Goal: Information Seeking & Learning: Learn about a topic

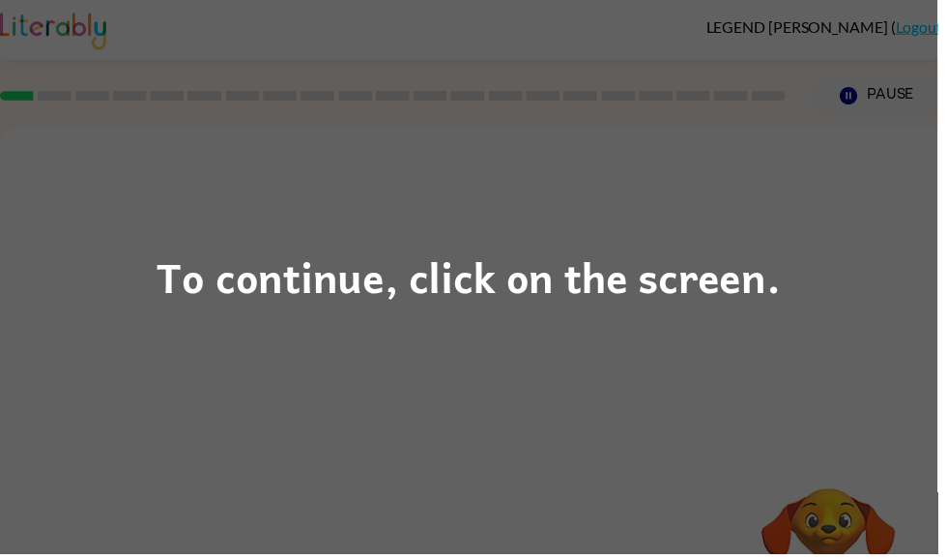
click at [845, 321] on div "To continue, click on the screen." at bounding box center [473, 279] width 947 height 559
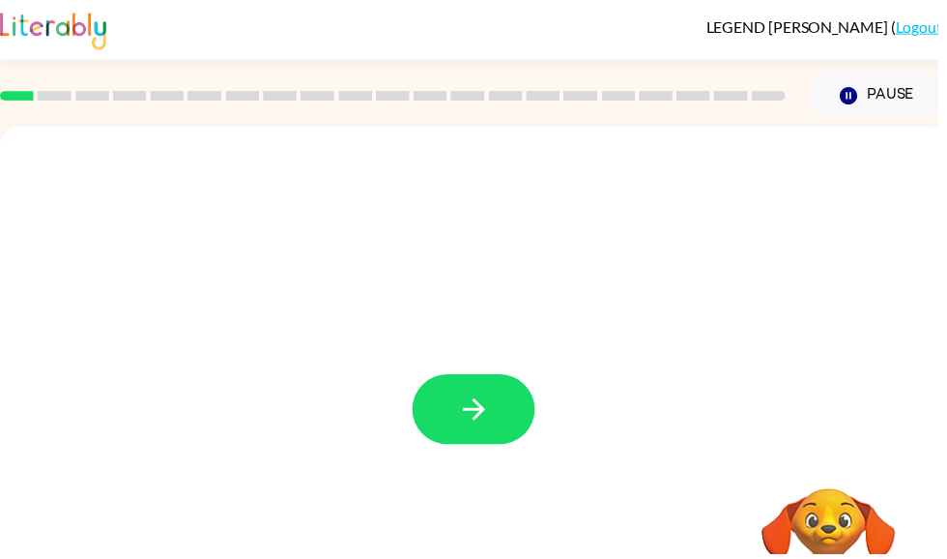
click at [520, 416] on button "button" at bounding box center [479, 413] width 124 height 71
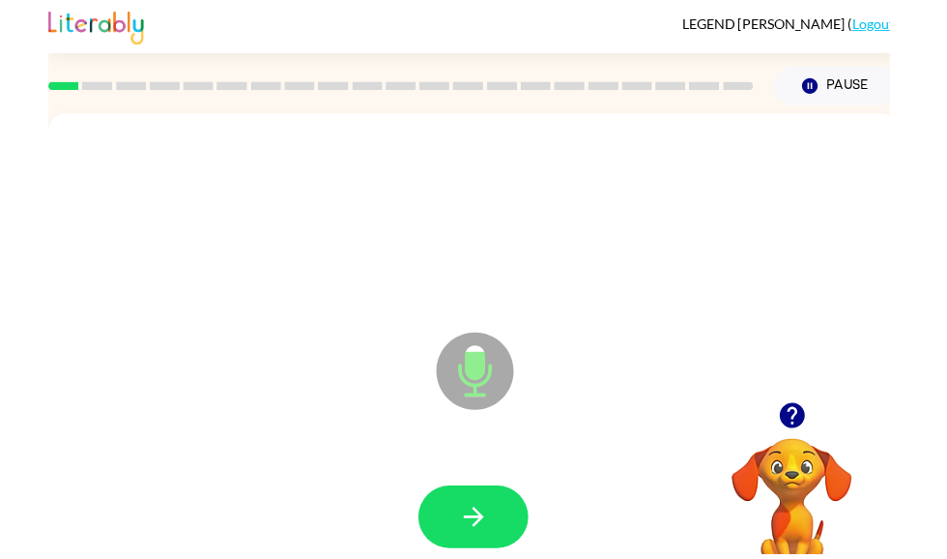
scroll to position [65, 0]
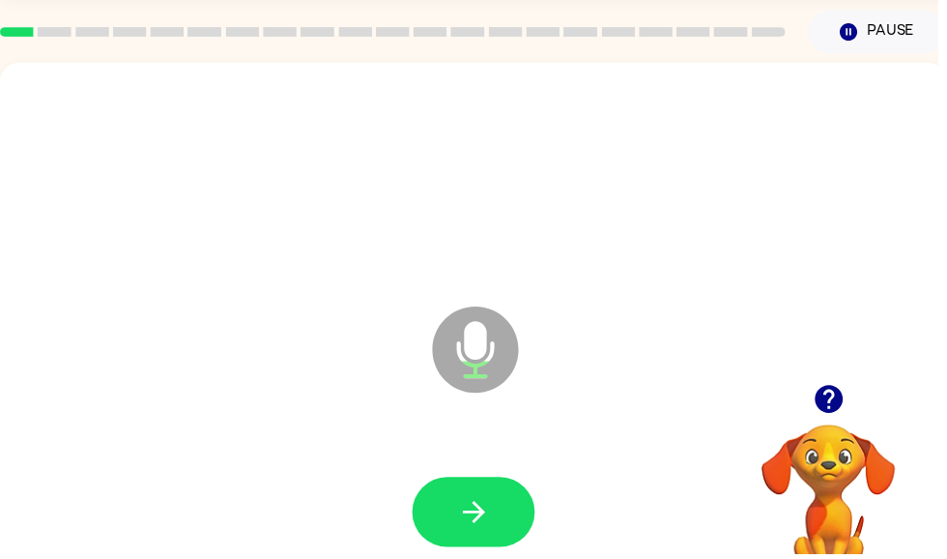
click at [837, 399] on icon "button" at bounding box center [837, 403] width 28 height 28
click at [508, 496] on button "button" at bounding box center [479, 516] width 124 height 71
click at [507, 500] on button "button" at bounding box center [479, 516] width 124 height 71
click at [469, 472] on div at bounding box center [478, 517] width 918 height 159
click at [467, 506] on icon "button" at bounding box center [479, 517] width 34 height 34
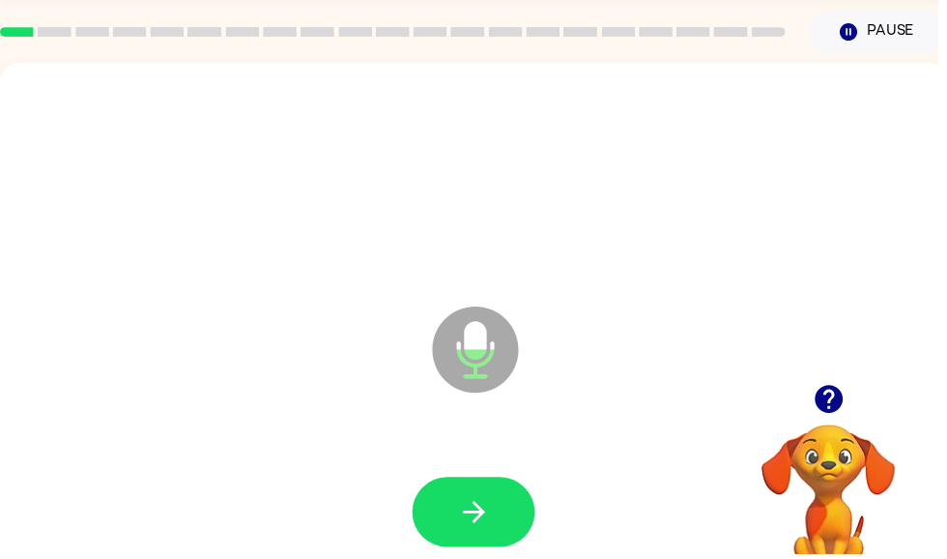
click at [501, 515] on button "button" at bounding box center [479, 516] width 124 height 71
click at [507, 517] on button "button" at bounding box center [479, 516] width 124 height 71
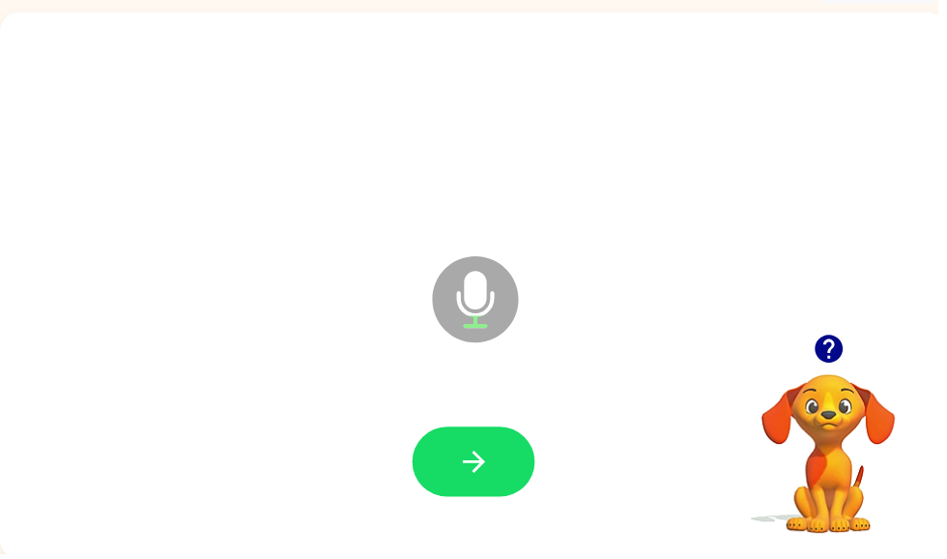
scroll to position [116, 0]
click at [838, 348] on icon "button" at bounding box center [837, 351] width 28 height 28
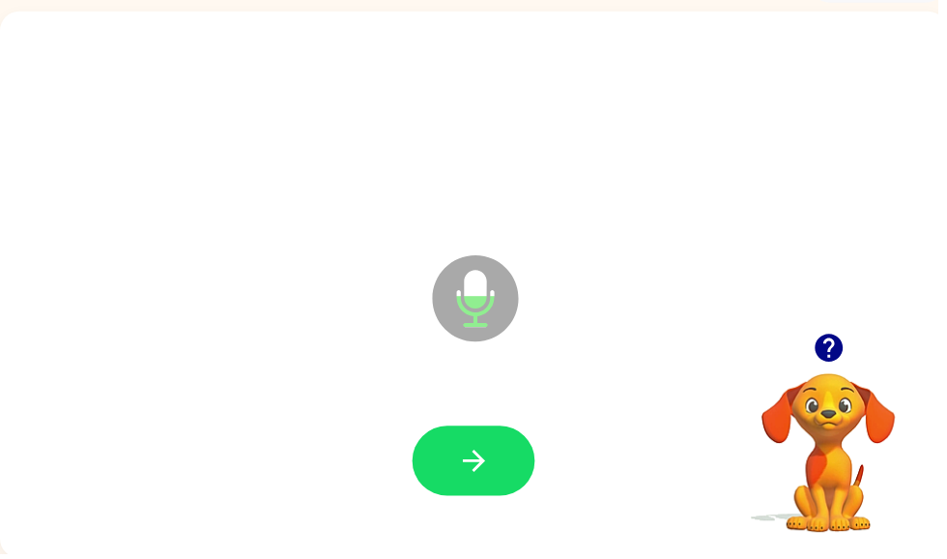
click at [482, 447] on button "button" at bounding box center [479, 465] width 124 height 71
click at [486, 480] on icon "button" at bounding box center [479, 466] width 34 height 34
click at [494, 462] on icon "button" at bounding box center [479, 466] width 34 height 34
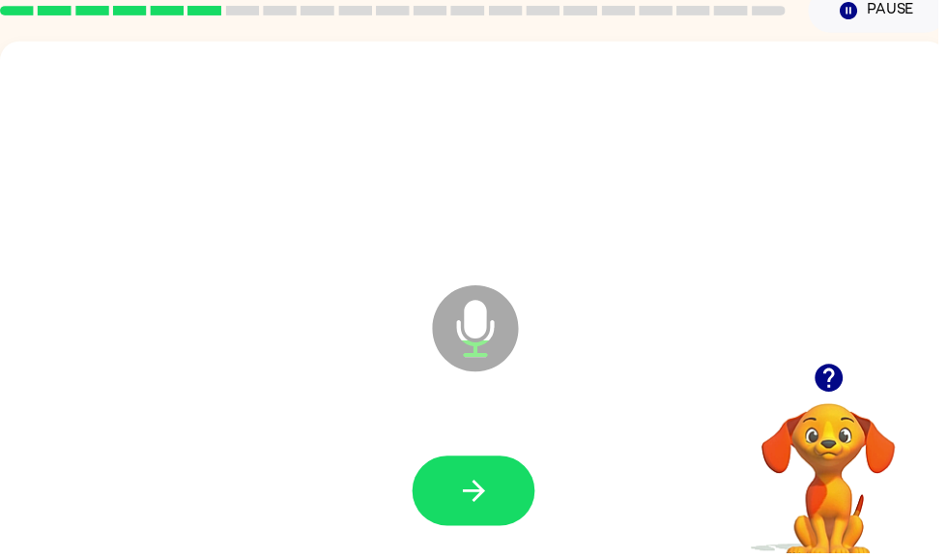
scroll to position [86, 0]
click at [500, 507] on button "button" at bounding box center [479, 495] width 124 height 71
click at [510, 491] on button "button" at bounding box center [479, 495] width 124 height 71
click at [495, 507] on icon "button" at bounding box center [479, 496] width 34 height 34
click at [486, 491] on icon "button" at bounding box center [479, 496] width 34 height 34
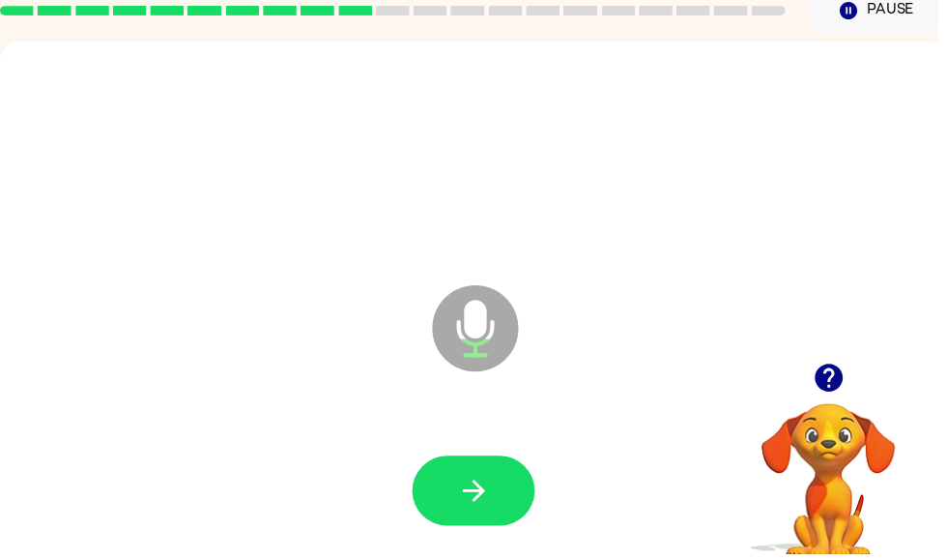
click at [462, 490] on icon "button" at bounding box center [479, 496] width 34 height 34
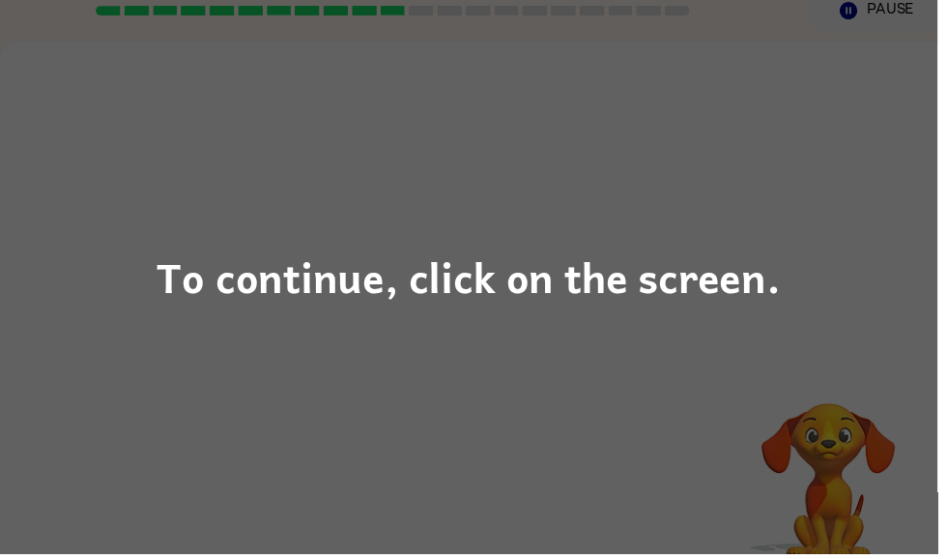
scroll to position [0, 0]
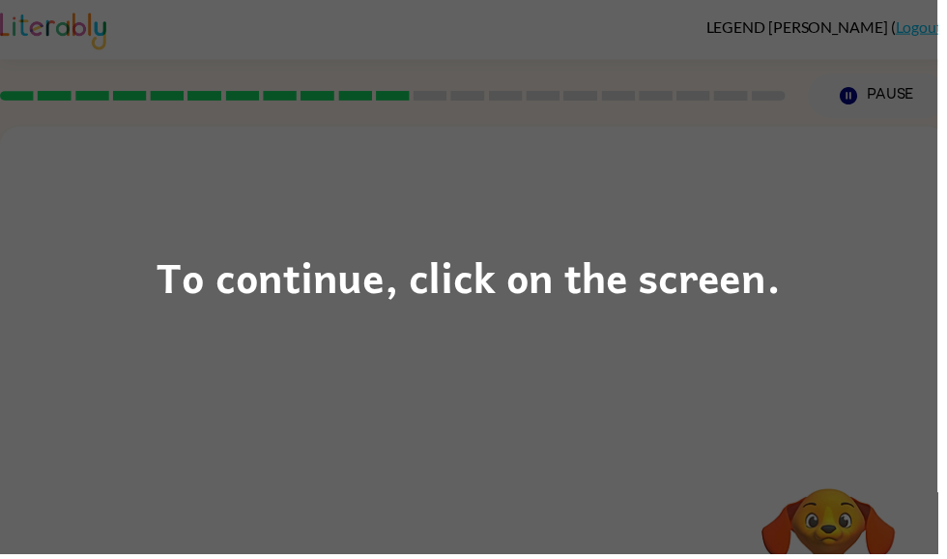
click at [756, 312] on div "To continue, click on the screen." at bounding box center [474, 280] width 630 height 66
click at [839, 350] on div "To continue, click on the screen." at bounding box center [473, 279] width 947 height 559
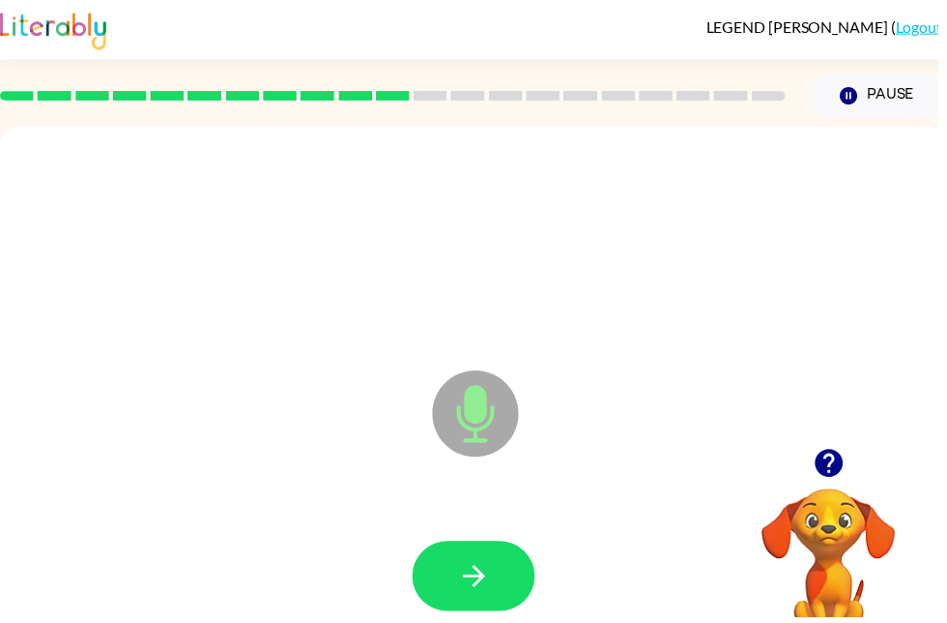
click at [499, 558] on button "button" at bounding box center [479, 581] width 124 height 71
click at [486, 558] on icon "button" at bounding box center [479, 582] width 34 height 34
click at [516, 558] on button "button" at bounding box center [479, 581] width 124 height 71
click at [495, 558] on icon "button" at bounding box center [479, 582] width 34 height 34
click at [519, 558] on button "button" at bounding box center [479, 581] width 124 height 71
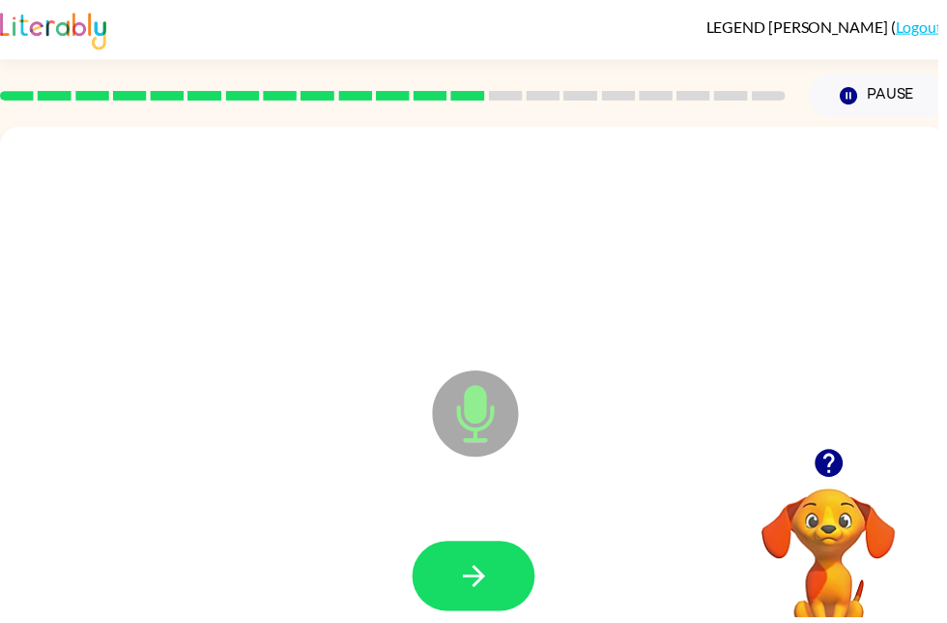
click at [492, 558] on button "button" at bounding box center [479, 581] width 124 height 71
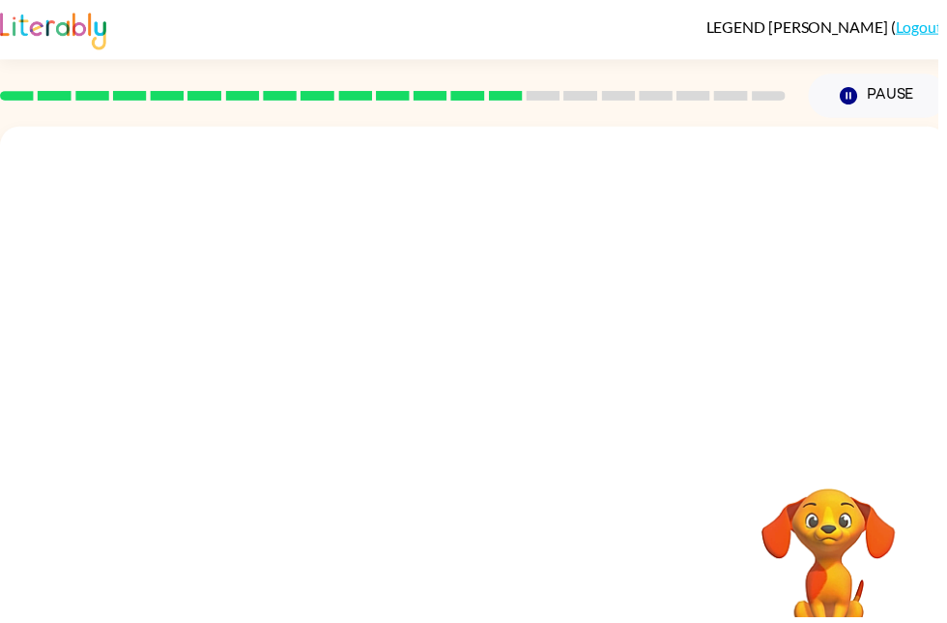
click at [523, 558] on div at bounding box center [478, 582] width 918 height 159
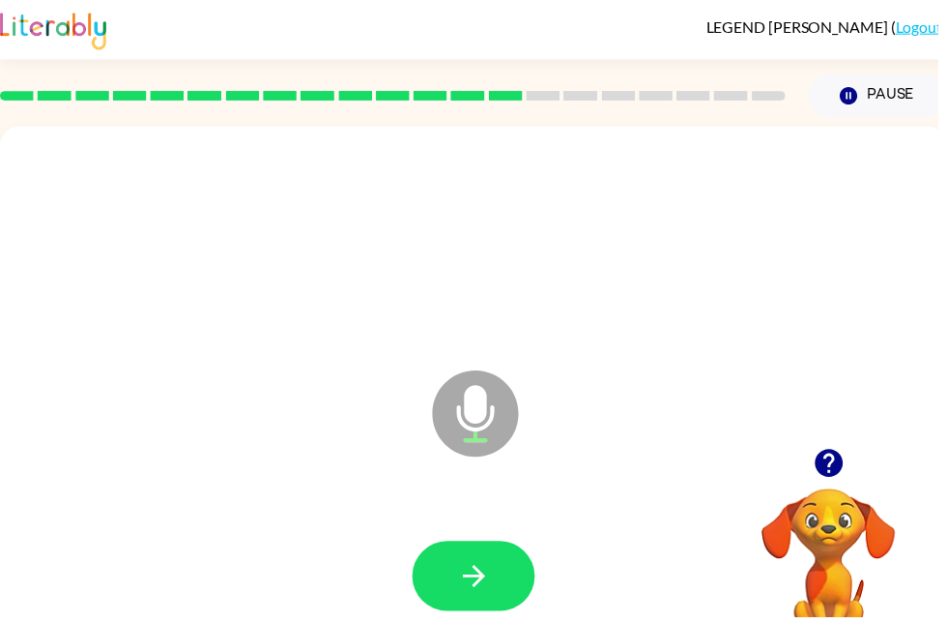
click at [841, 465] on icon "button" at bounding box center [838, 467] width 34 height 34
click at [496, 558] on button "button" at bounding box center [479, 581] width 124 height 71
click at [509, 558] on button "button" at bounding box center [479, 581] width 124 height 71
click at [844, 449] on button "button" at bounding box center [837, 467] width 49 height 49
click at [822, 459] on div "Microphone The Microphone is here when it is your turn to talk" at bounding box center [478, 404] width 957 height 552
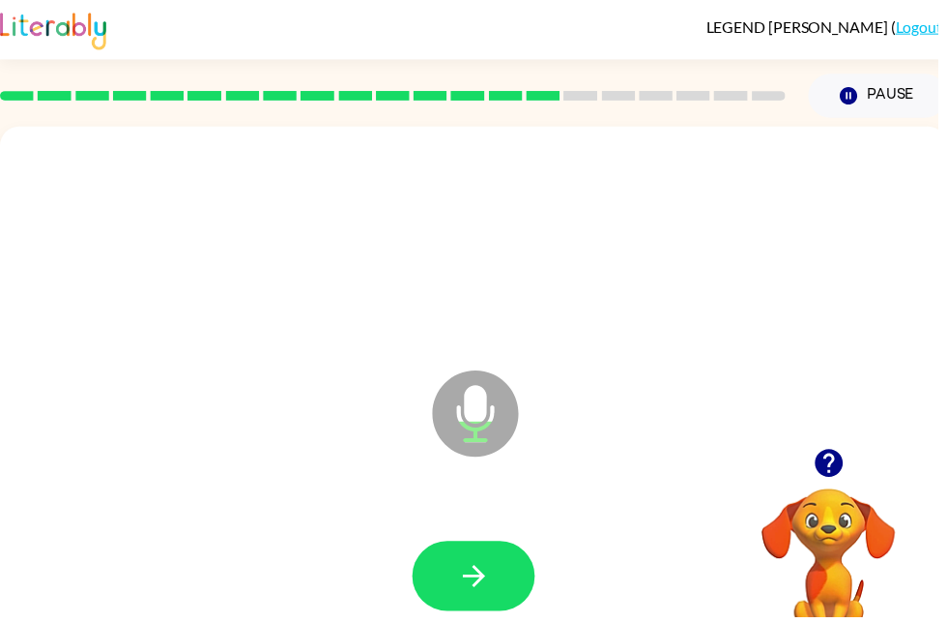
click at [456, 558] on button "button" at bounding box center [479, 581] width 124 height 71
click at [501, 558] on button "button" at bounding box center [479, 581] width 124 height 71
click at [483, 558] on icon "button" at bounding box center [478, 581] width 22 height 22
click at [526, 558] on button "button" at bounding box center [479, 581] width 124 height 71
click at [835, 470] on icon "button" at bounding box center [837, 467] width 28 height 28
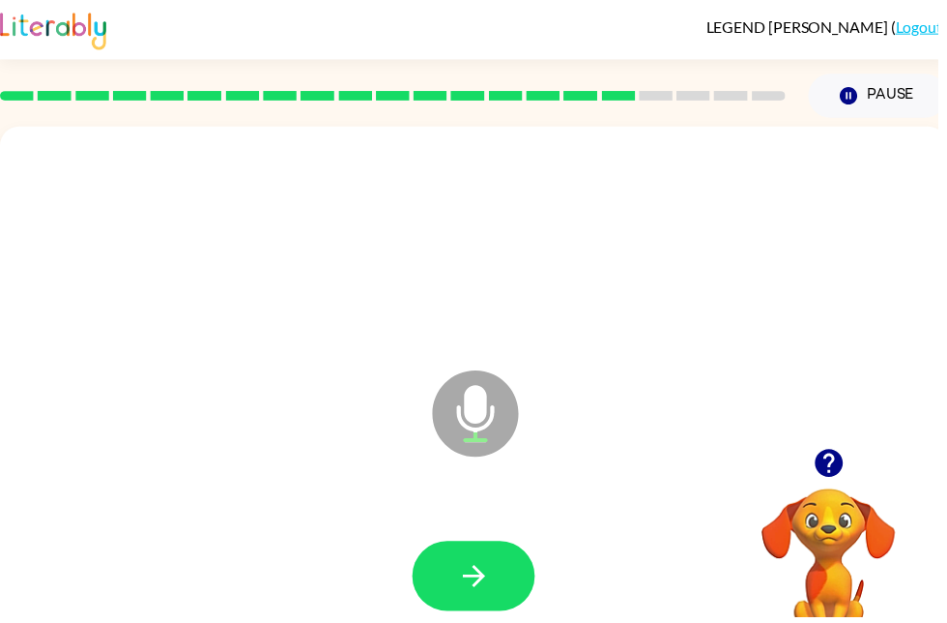
click at [523, 558] on button "button" at bounding box center [479, 581] width 124 height 71
click at [517, 523] on div at bounding box center [478, 582] width 918 height 159
click at [844, 472] on icon "button" at bounding box center [837, 467] width 28 height 28
click at [478, 557] on button "button" at bounding box center [479, 581] width 124 height 71
click at [504, 558] on button "button" at bounding box center [479, 581] width 124 height 71
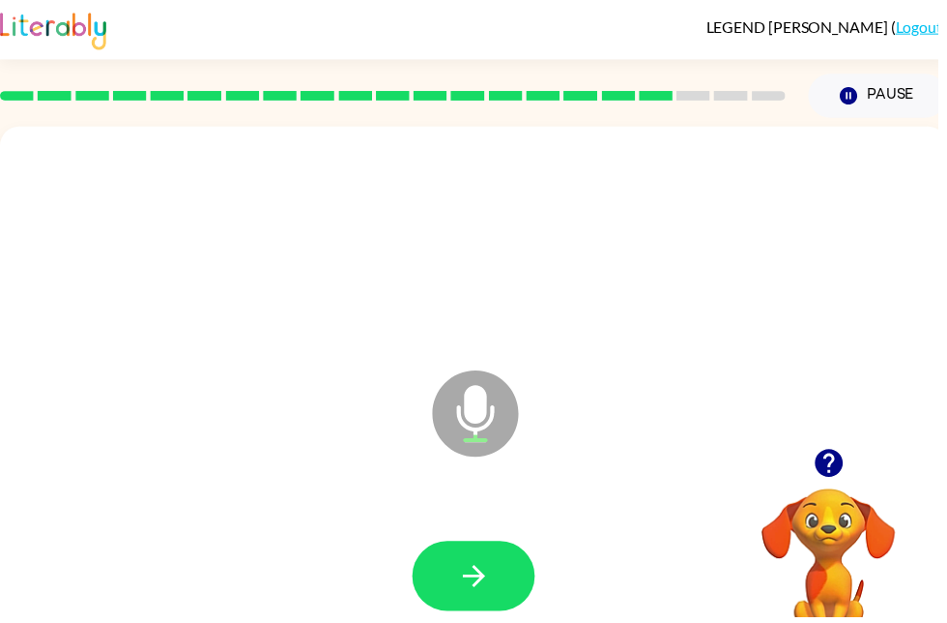
click at [471, 558] on icon "button" at bounding box center [479, 582] width 34 height 34
click at [831, 481] on icon "button" at bounding box center [838, 467] width 34 height 34
click at [505, 558] on button "button" at bounding box center [479, 581] width 124 height 71
click at [496, 558] on button "button" at bounding box center [479, 581] width 124 height 71
click at [480, 558] on icon "button" at bounding box center [479, 582] width 34 height 34
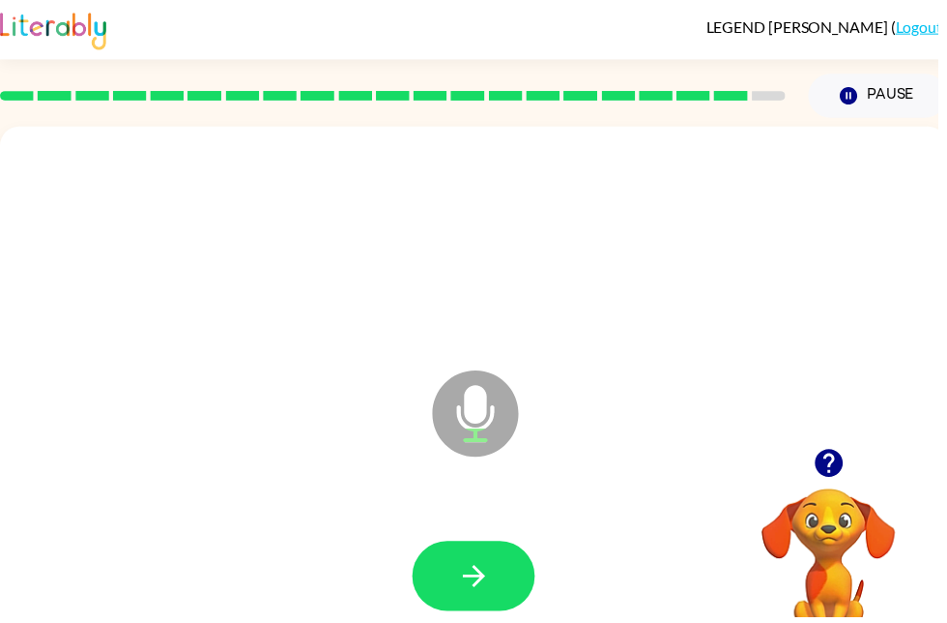
click at [488, 558] on icon "button" at bounding box center [479, 582] width 34 height 34
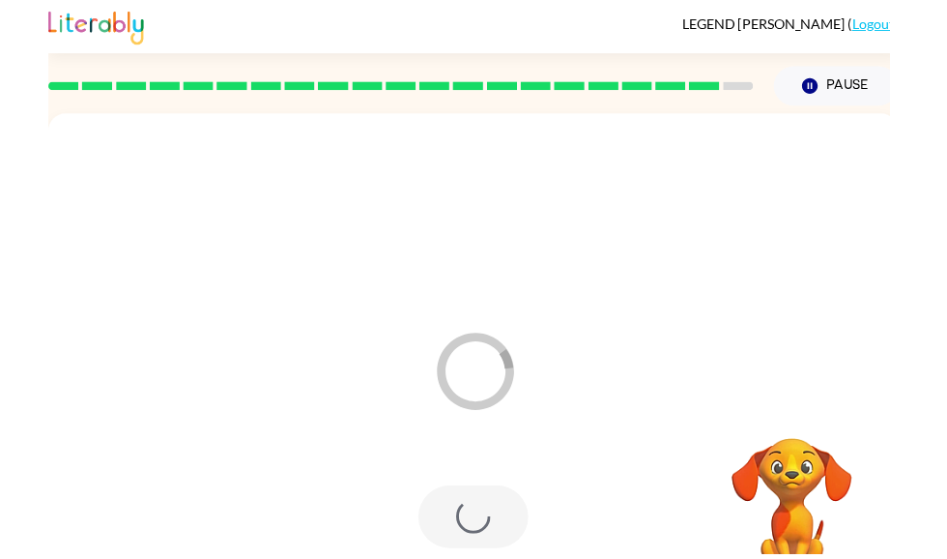
scroll to position [65, 0]
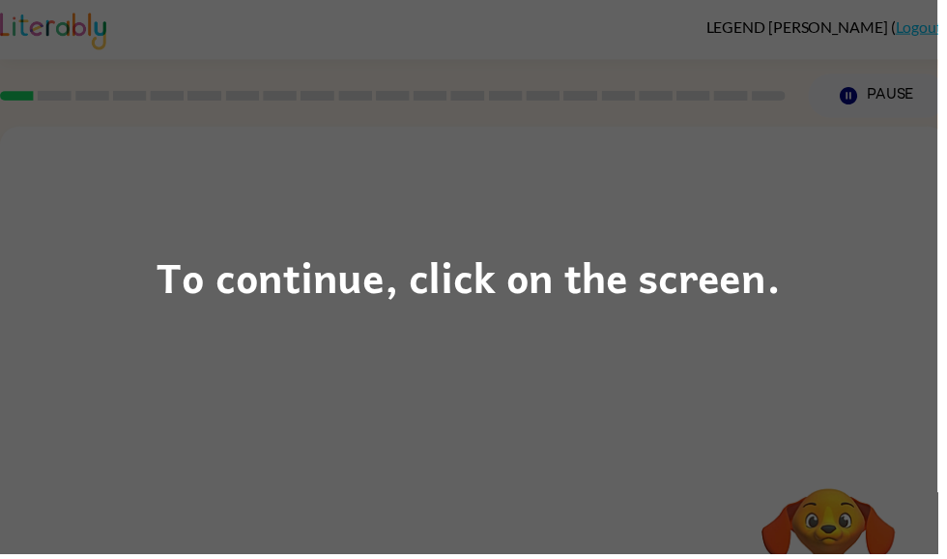
click at [773, 347] on div "To continue, click on the screen." at bounding box center [473, 279] width 947 height 559
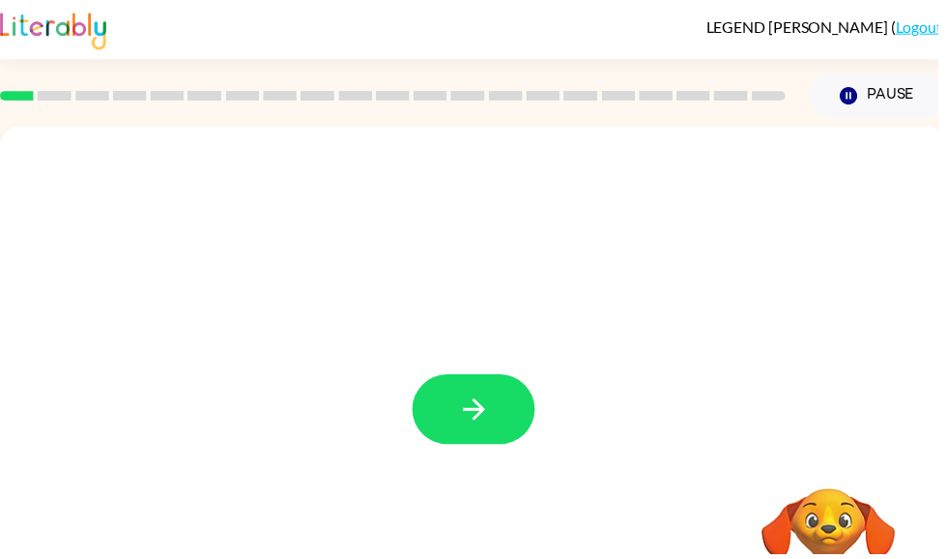
click at [494, 421] on icon "button" at bounding box center [479, 413] width 34 height 34
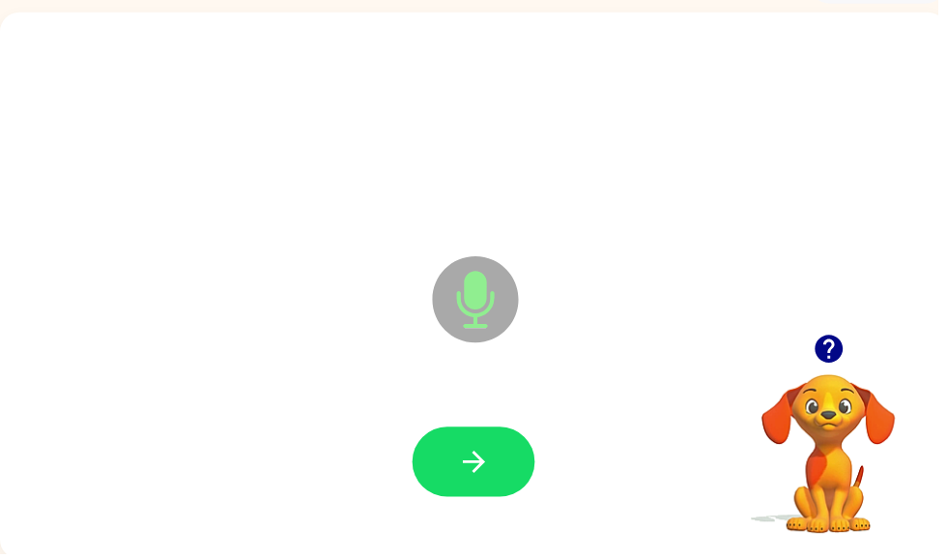
scroll to position [116, 0]
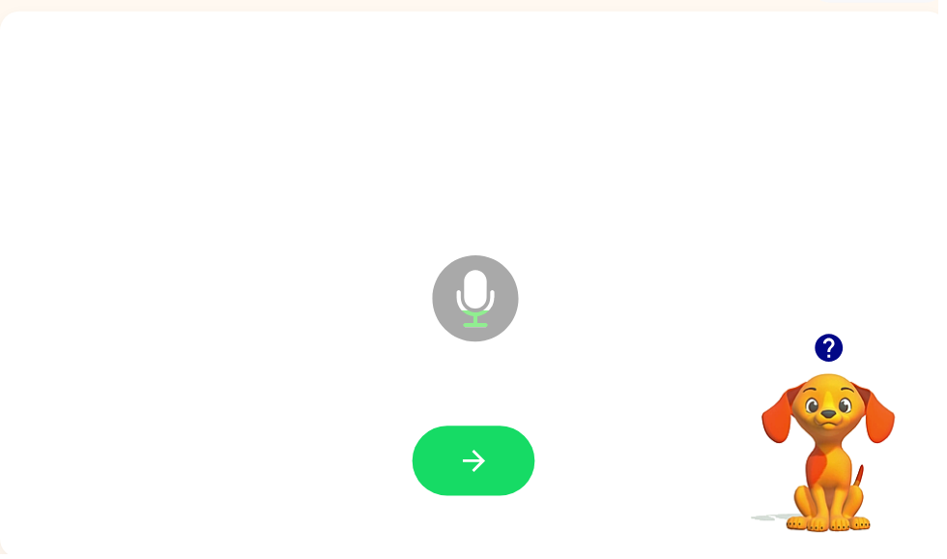
click at [532, 474] on button "button" at bounding box center [479, 465] width 124 height 71
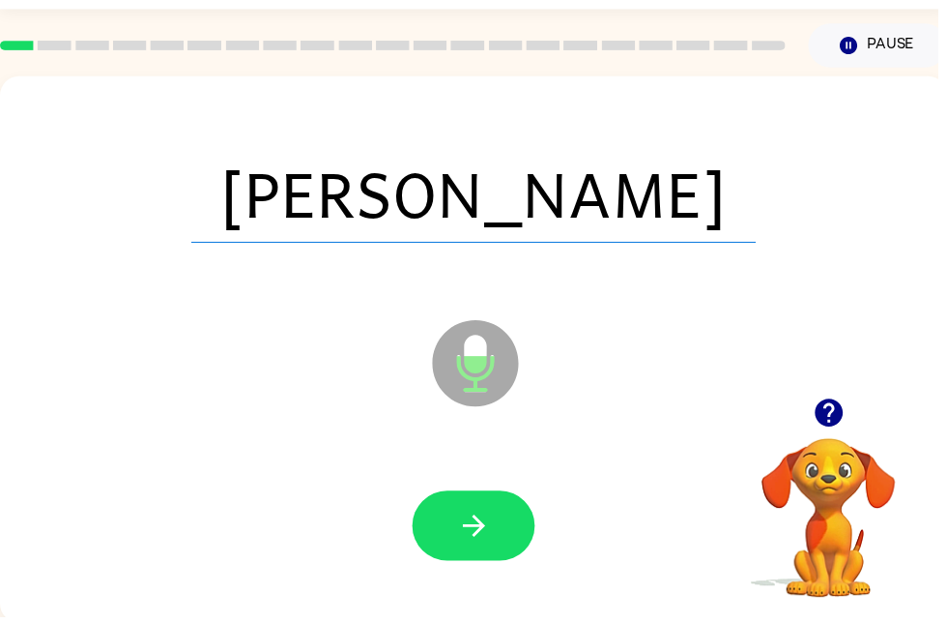
scroll to position [50, 0]
click at [508, 517] on button "button" at bounding box center [479, 531] width 124 height 71
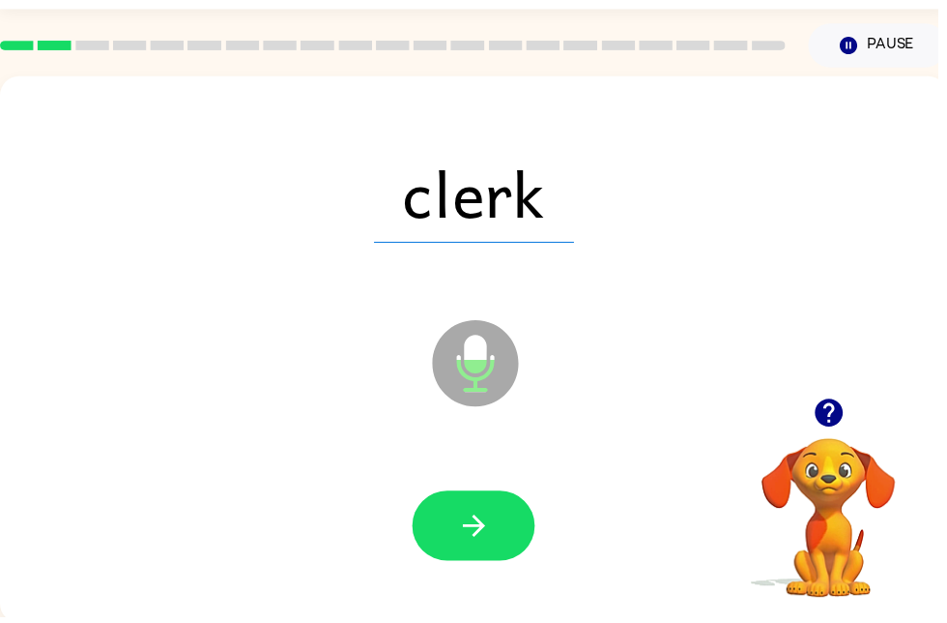
click at [489, 545] on icon "button" at bounding box center [479, 531] width 34 height 34
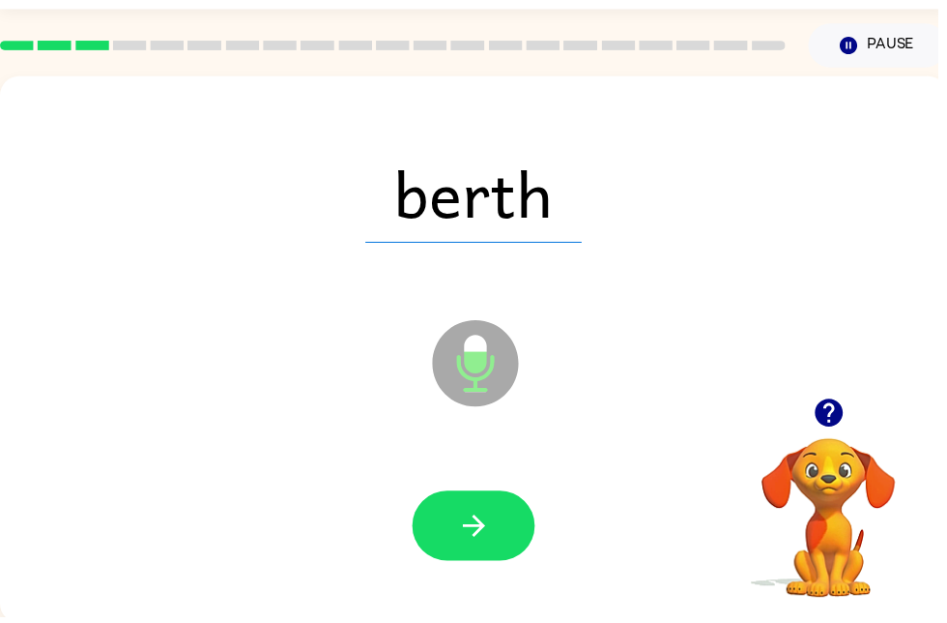
click at [504, 530] on button "button" at bounding box center [479, 531] width 124 height 71
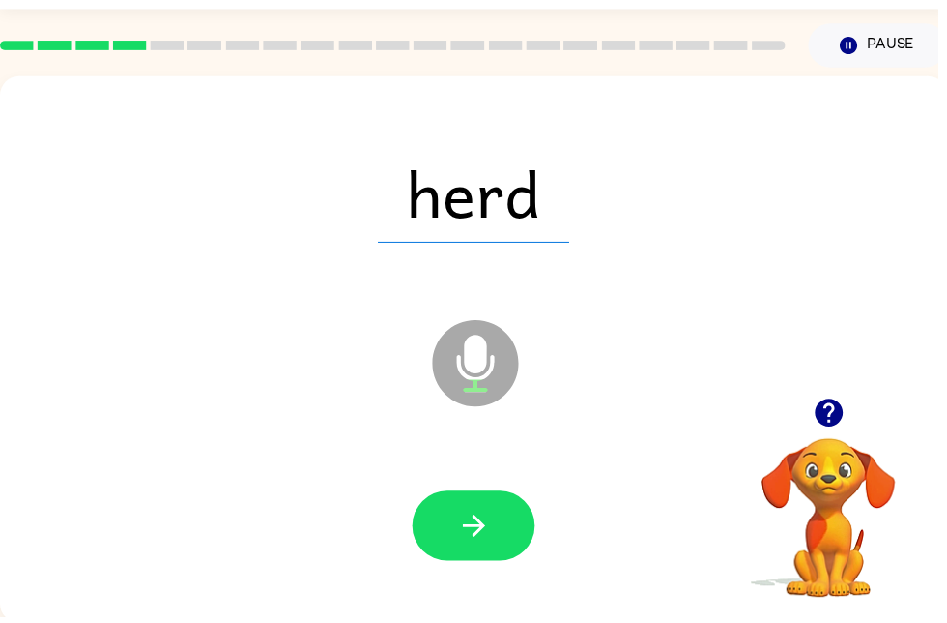
click at [479, 531] on icon "button" at bounding box center [478, 531] width 22 height 22
click at [504, 530] on button "button" at bounding box center [479, 531] width 124 height 71
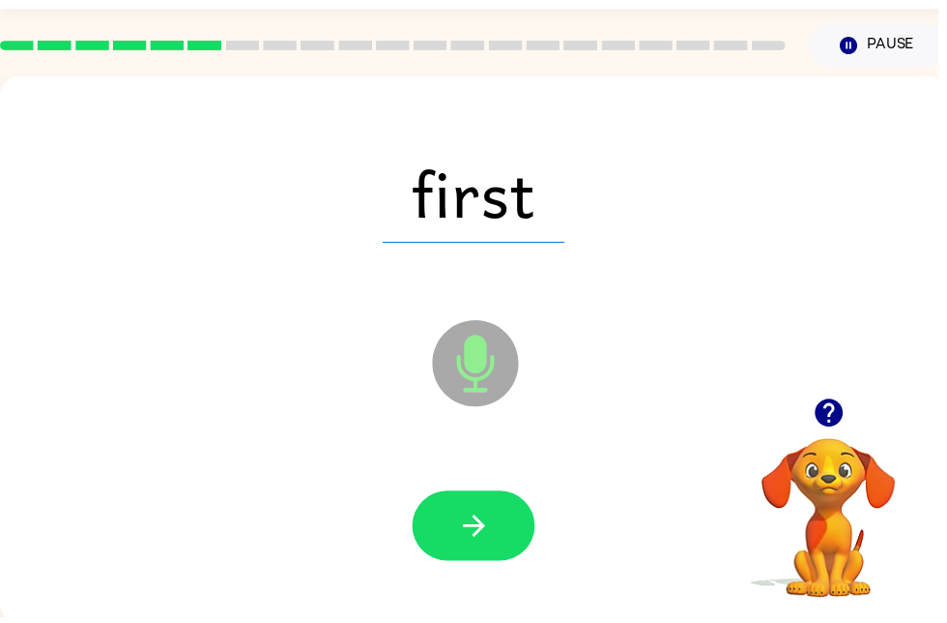
click at [495, 553] on button "button" at bounding box center [479, 531] width 124 height 71
click at [528, 554] on button "button" at bounding box center [479, 531] width 124 height 71
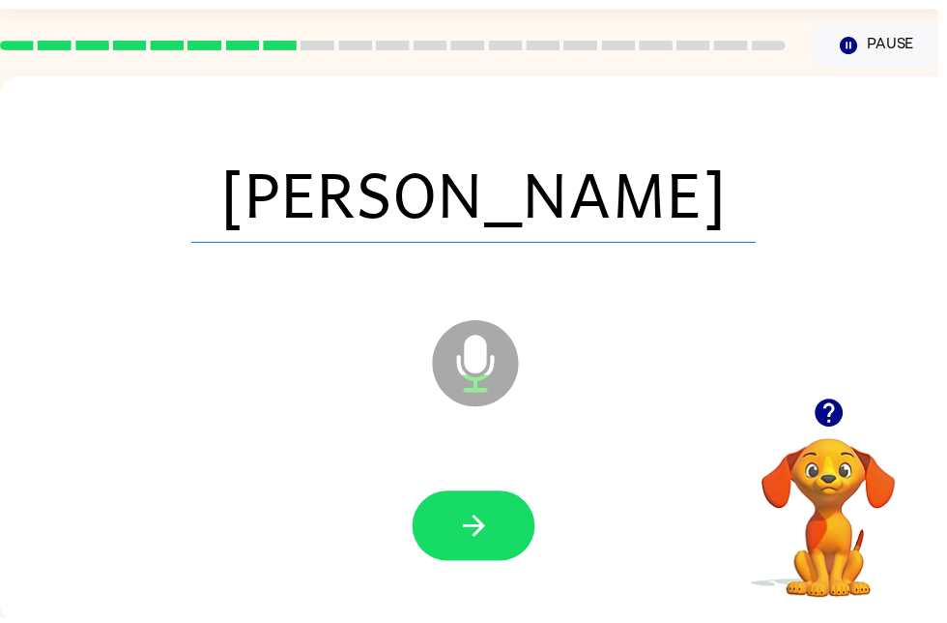
click at [505, 558] on button "button" at bounding box center [479, 531] width 124 height 71
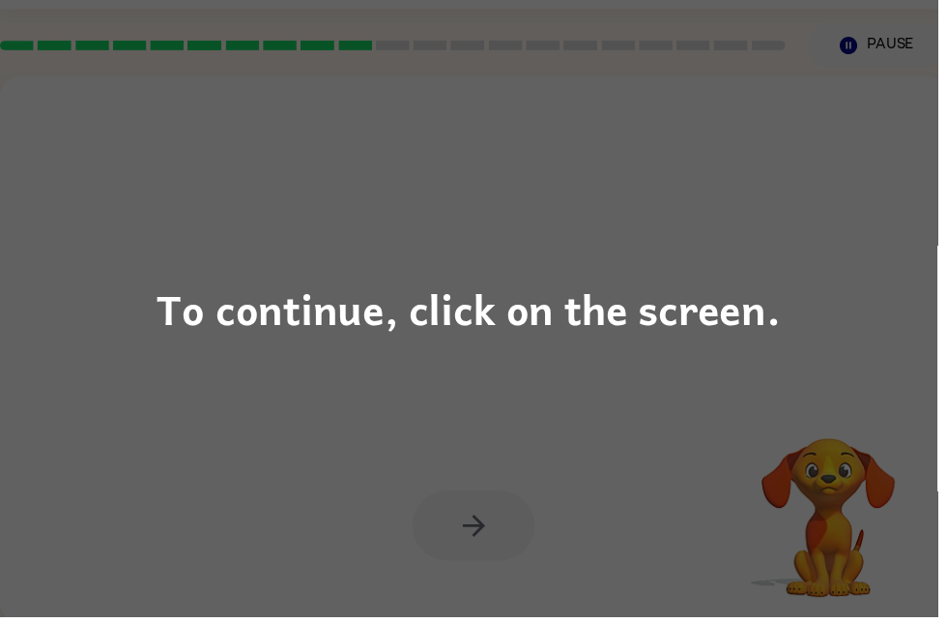
click at [614, 338] on div "To continue, click on the screen." at bounding box center [474, 311] width 630 height 66
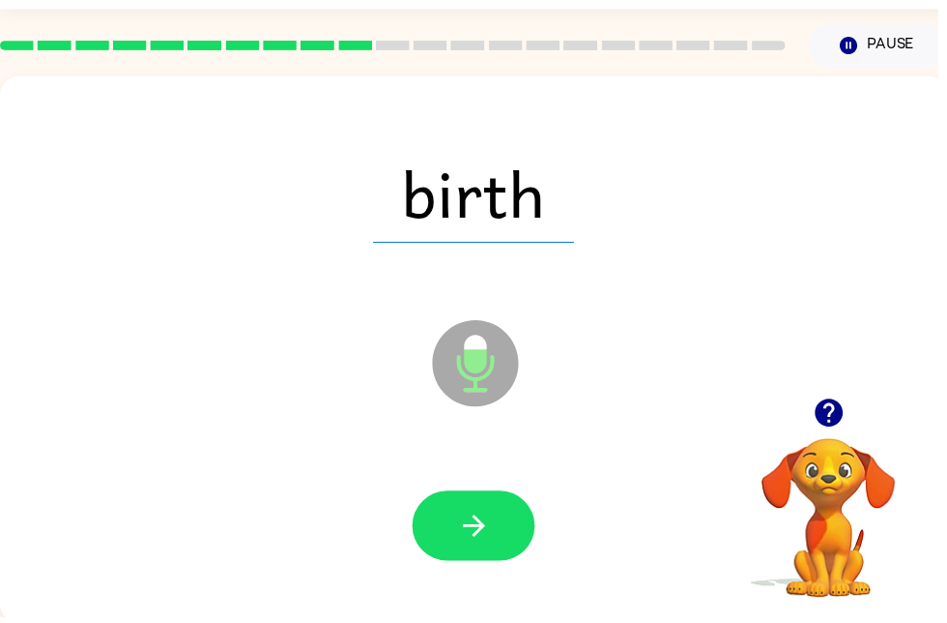
click at [536, 546] on button "button" at bounding box center [479, 531] width 124 height 71
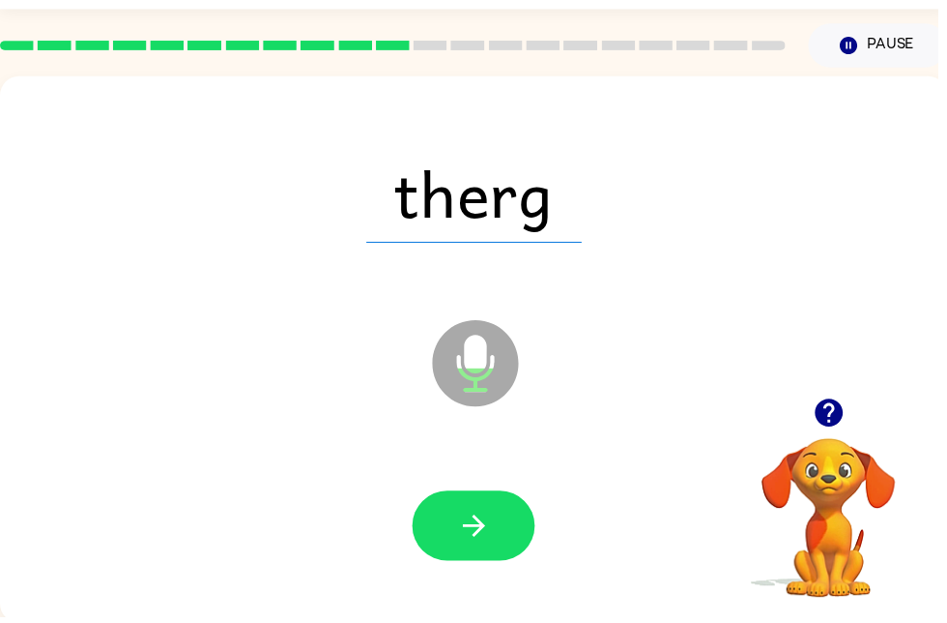
click at [526, 555] on button "button" at bounding box center [479, 531] width 124 height 71
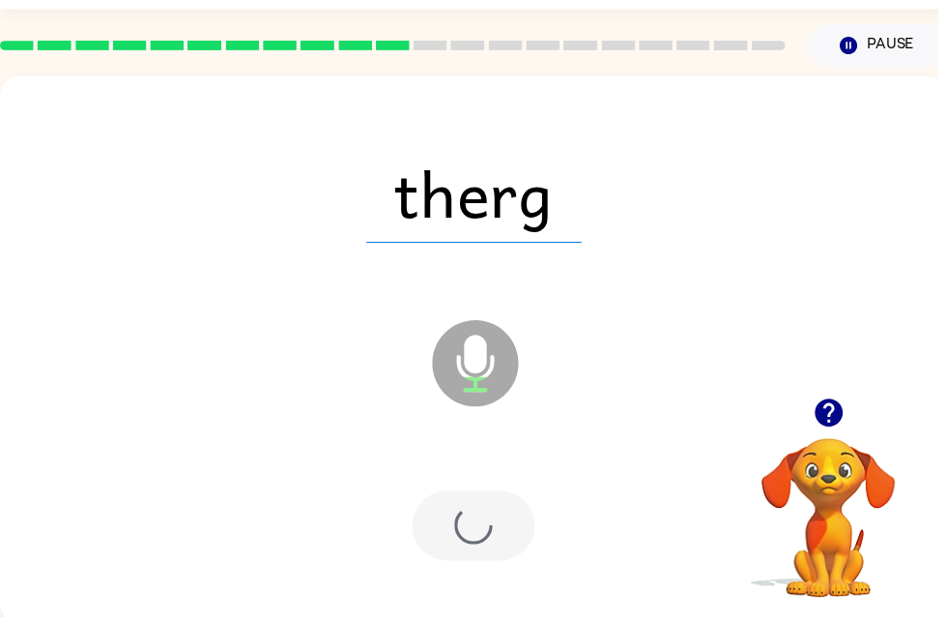
click at [519, 534] on div at bounding box center [479, 531] width 124 height 71
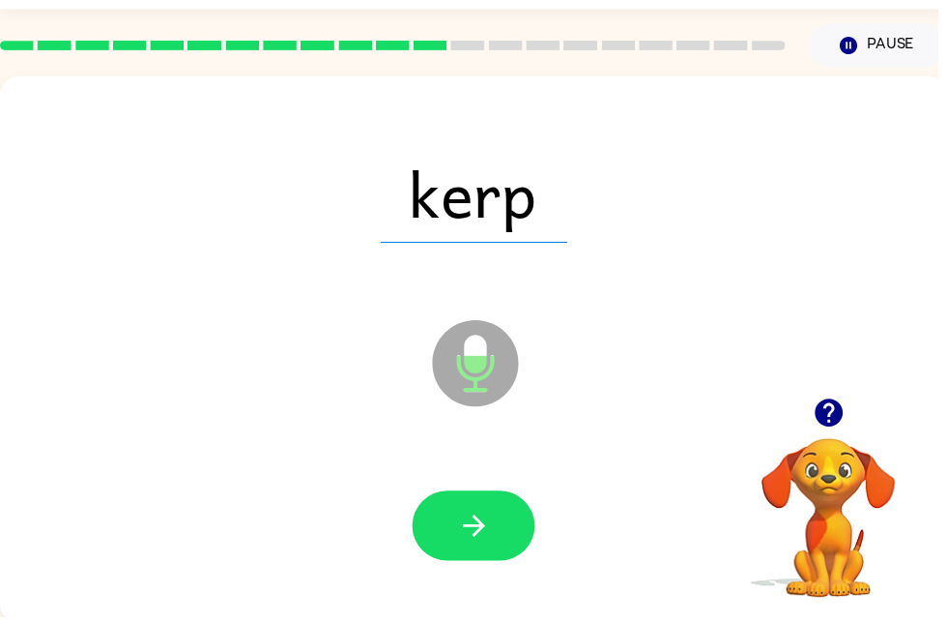
click at [519, 553] on button "button" at bounding box center [479, 531] width 124 height 71
click at [484, 526] on icon "button" at bounding box center [478, 531] width 22 height 22
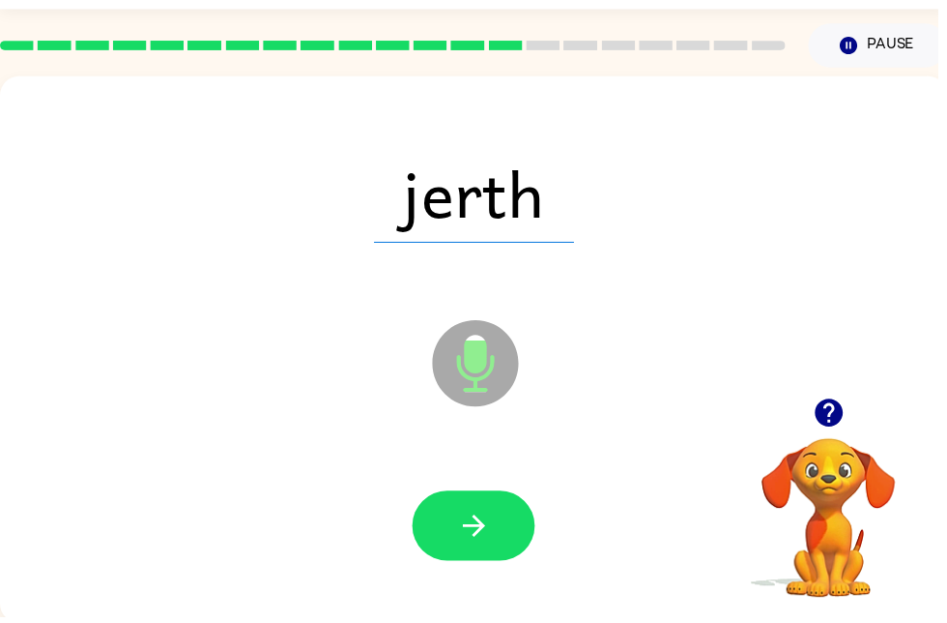
click at [509, 558] on button "button" at bounding box center [479, 531] width 124 height 71
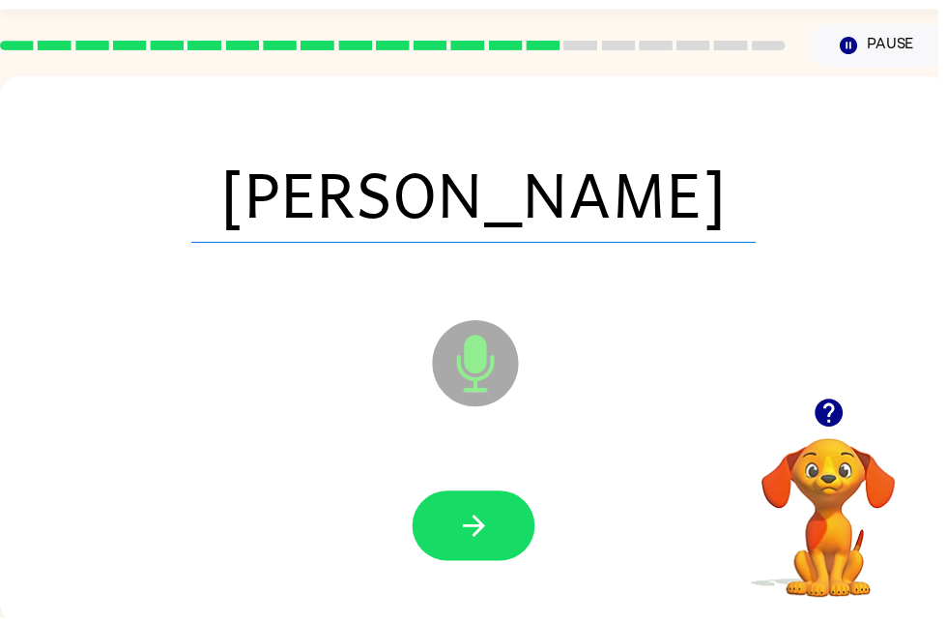
click at [514, 529] on button "button" at bounding box center [479, 531] width 124 height 71
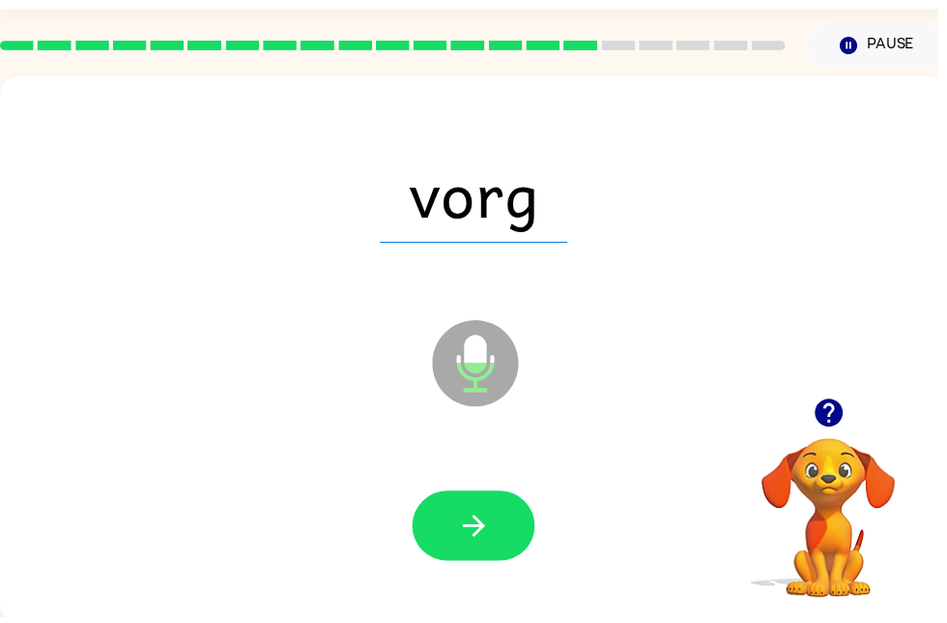
click at [486, 527] on icon "button" at bounding box center [478, 531] width 22 height 22
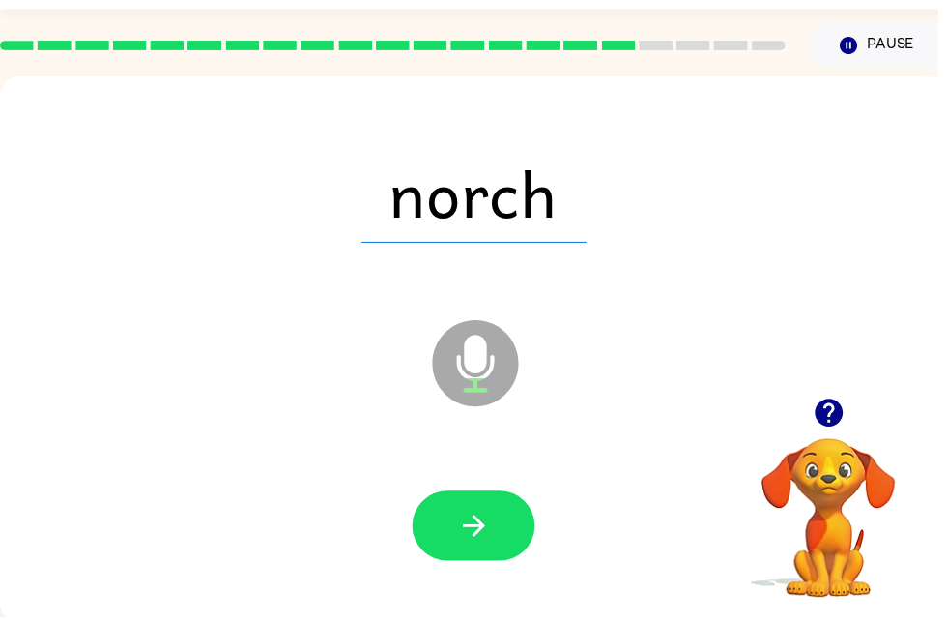
click at [529, 535] on button "button" at bounding box center [479, 531] width 124 height 71
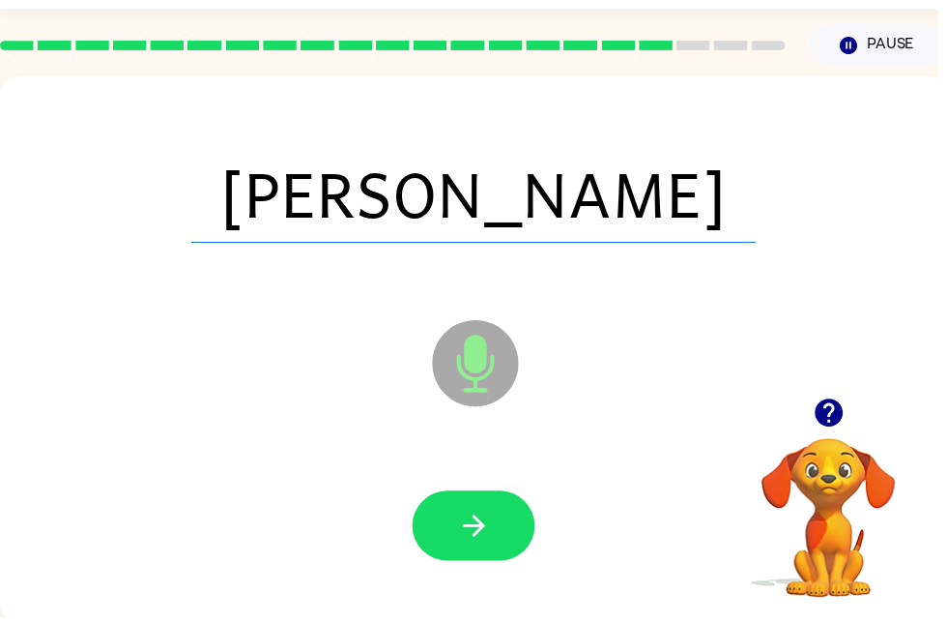
click at [458, 535] on button "button" at bounding box center [479, 531] width 124 height 71
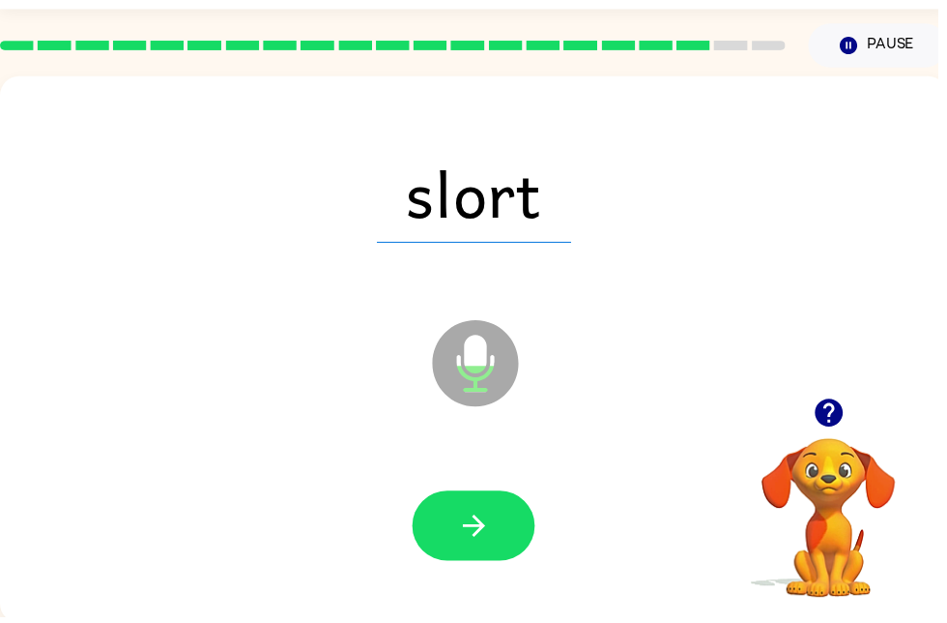
click at [494, 526] on icon "button" at bounding box center [479, 531] width 34 height 34
click at [521, 535] on button "button" at bounding box center [479, 531] width 124 height 71
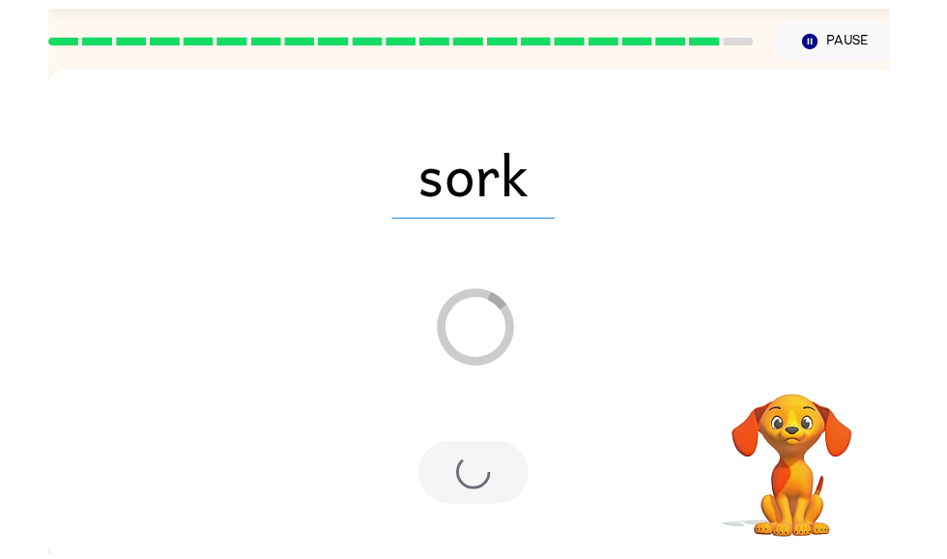
scroll to position [16, 0]
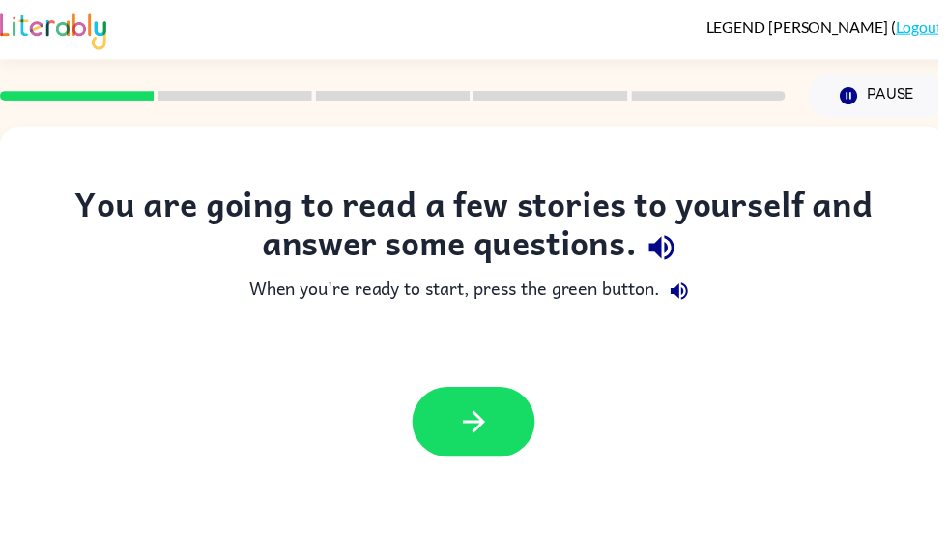
click at [458, 472] on div at bounding box center [478, 425] width 957 height 109
click at [476, 412] on icon "button" at bounding box center [479, 426] width 34 height 34
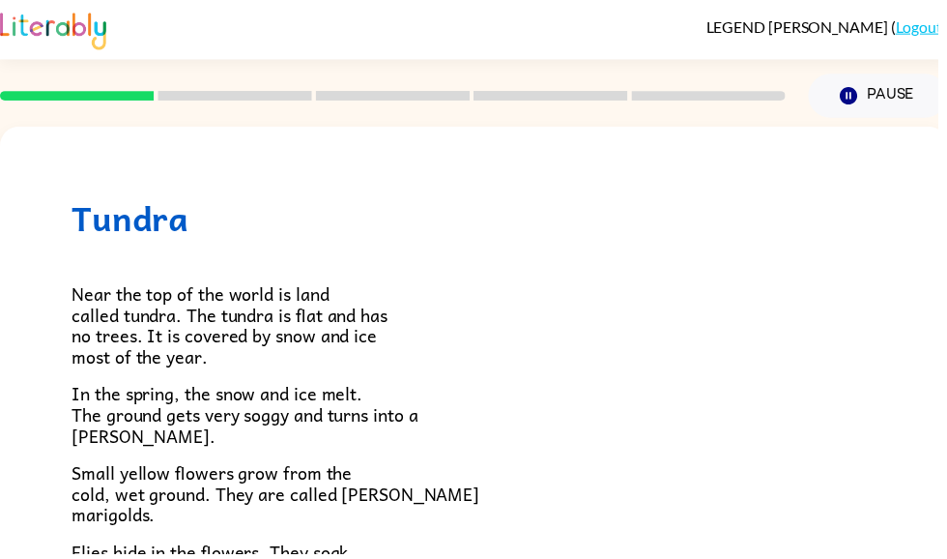
click at [474, 449] on div "Near the top of the world is land called tundra. The tundra is flat and has no …" at bounding box center [479, 564] width 812 height 649
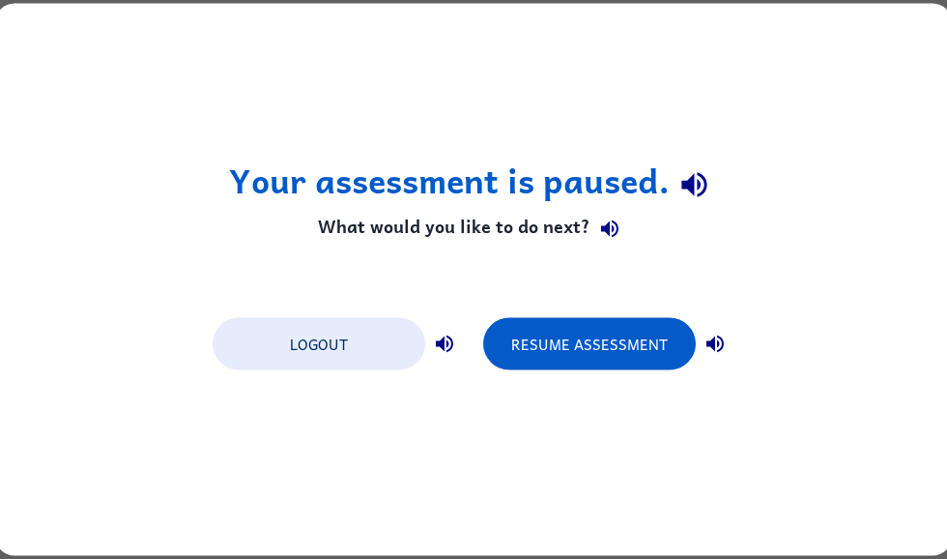
click at [665, 323] on button "Resume Assessment" at bounding box center [589, 344] width 213 height 52
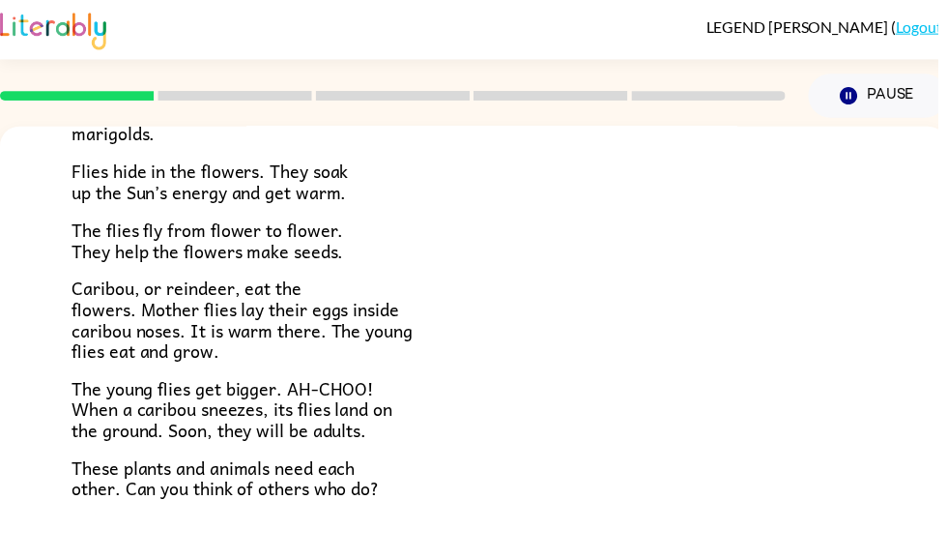
scroll to position [384, 0]
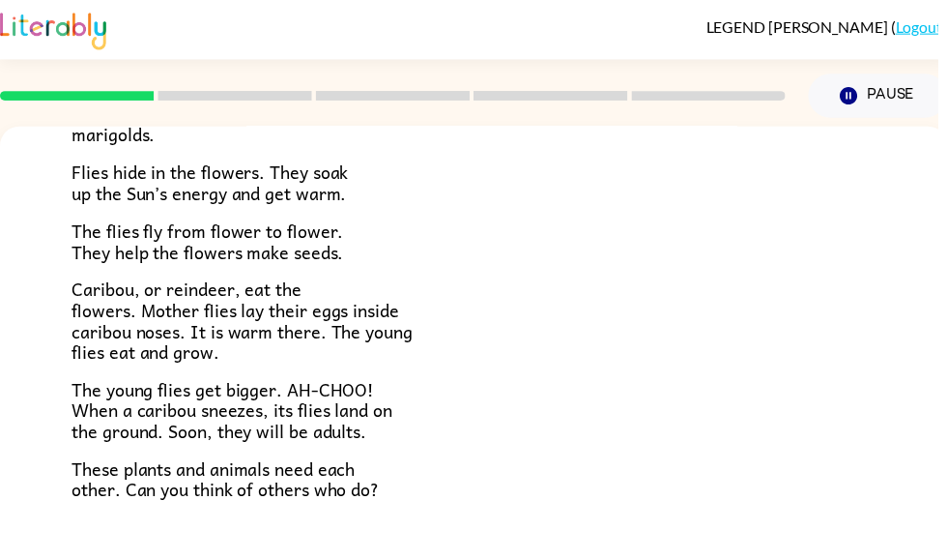
click at [722, 357] on div "Near the top of the world is land called tundra. The tundra is flat and has no …" at bounding box center [479, 180] width 812 height 649
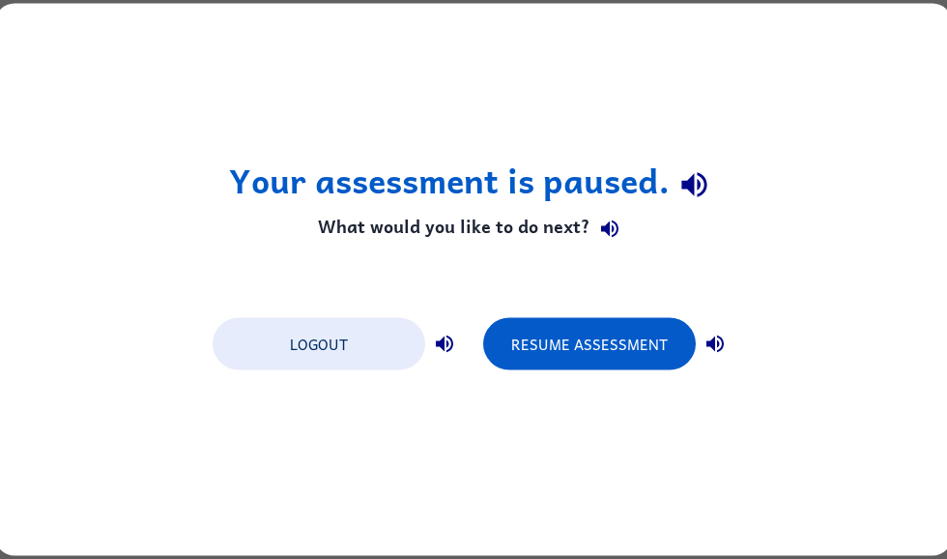
click at [581, 338] on button "Resume Assessment" at bounding box center [589, 344] width 213 height 52
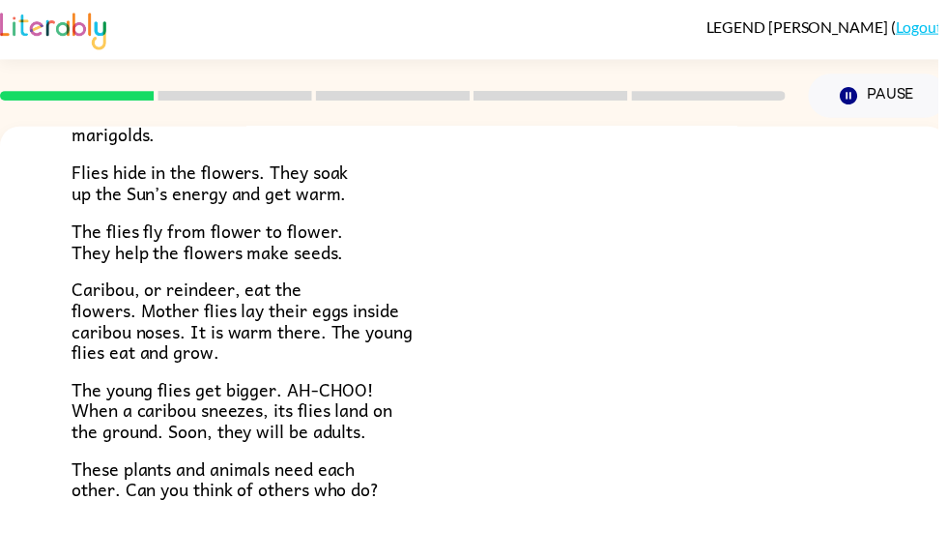
scroll to position [0, 0]
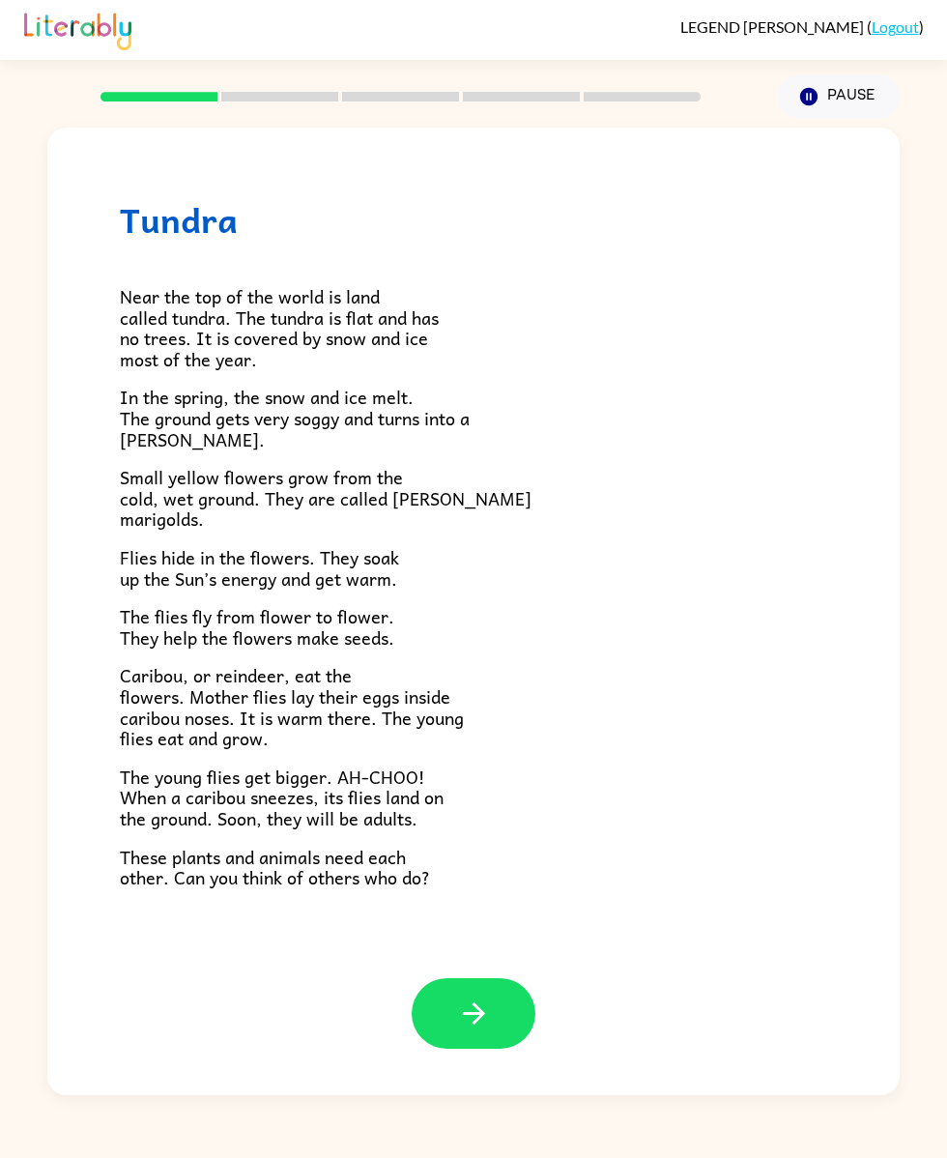
click at [498, 558] on button "button" at bounding box center [474, 1013] width 124 height 71
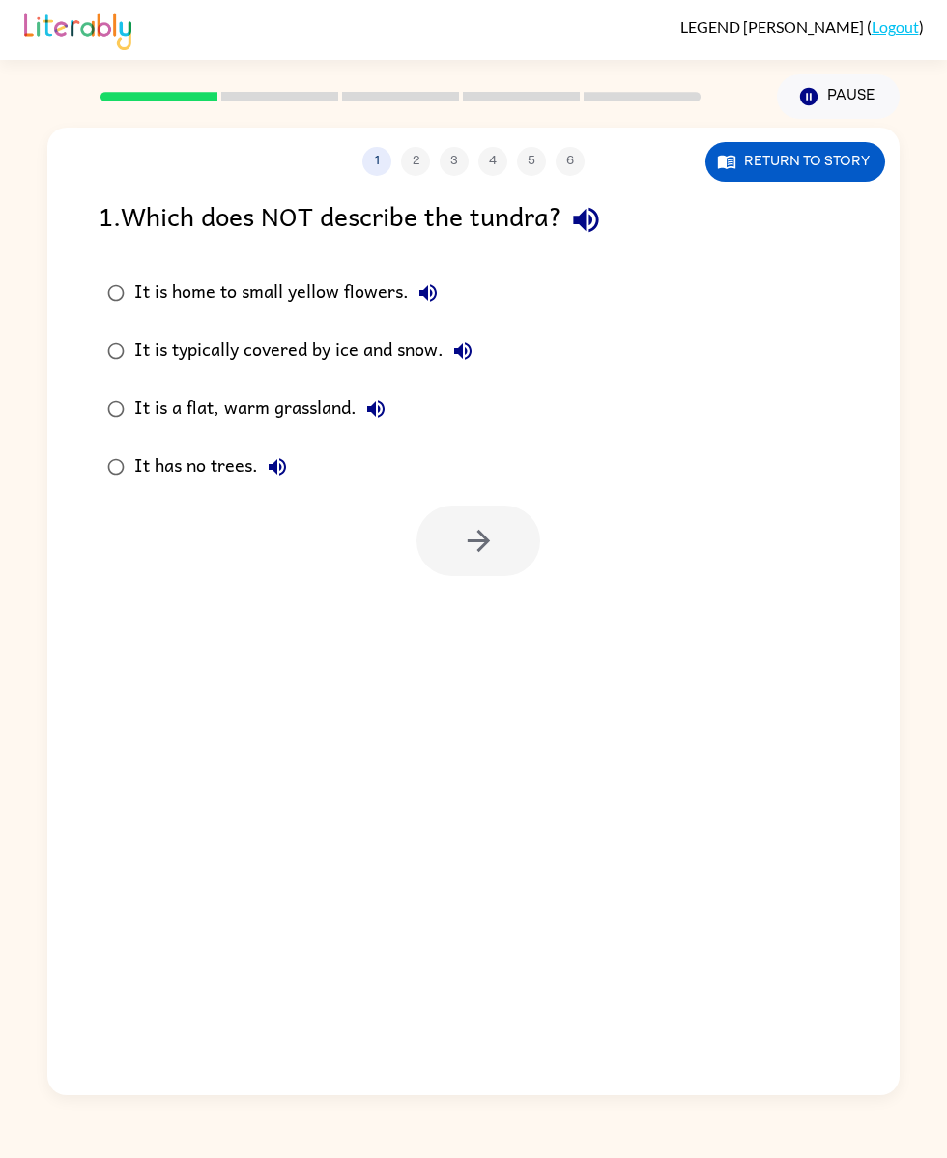
click at [153, 317] on label "It is home to small yellow flowers." at bounding box center [290, 293] width 404 height 58
click at [102, 266] on label "It is home to small yellow flowers." at bounding box center [290, 293] width 404 height 58
click at [455, 558] on button "button" at bounding box center [479, 541] width 124 height 71
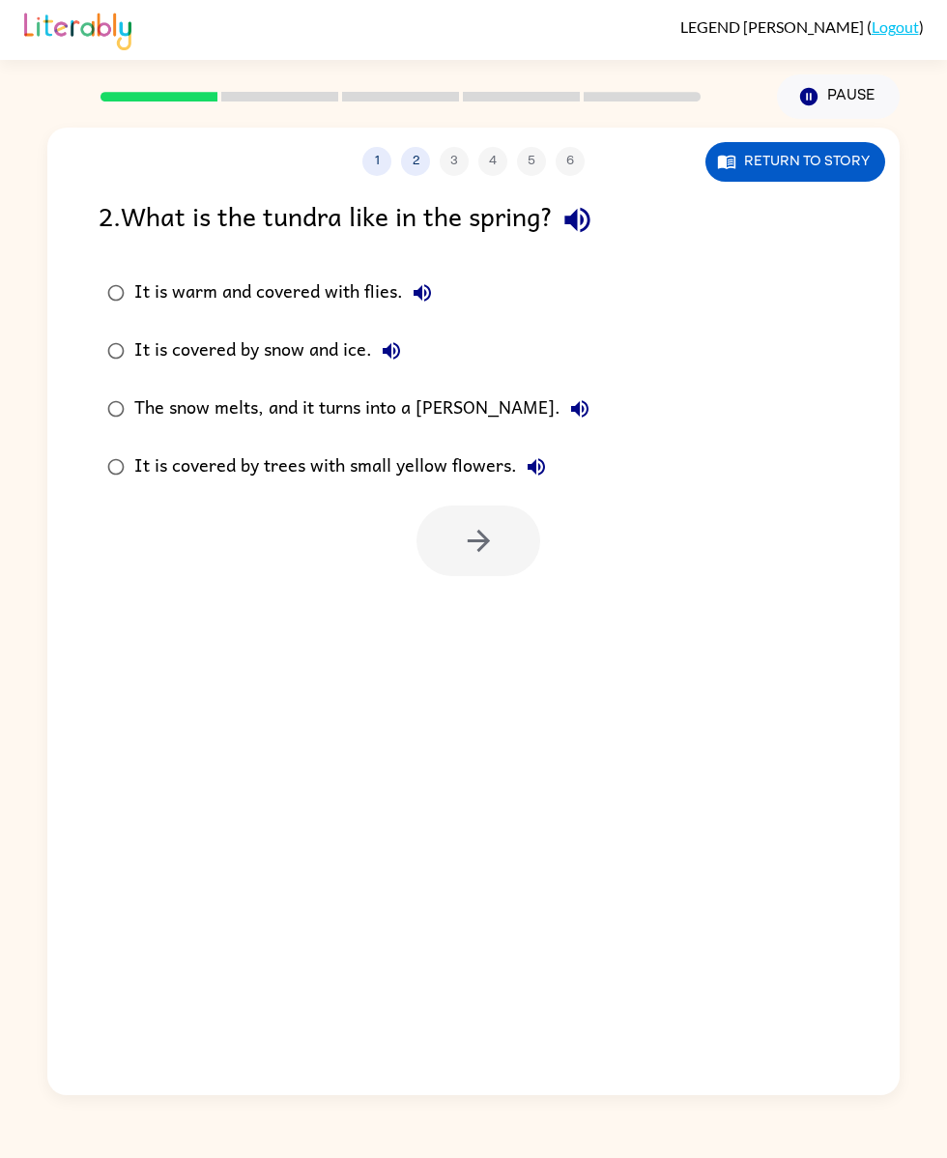
click at [190, 310] on div "It is warm and covered with flies." at bounding box center [287, 293] width 307 height 39
click at [141, 267] on label "It is warm and covered with flies." at bounding box center [348, 293] width 521 height 58
click at [484, 558] on div "1 2 3 4 5 6 Return to story 2 . What is the tundra like in the spring? It is wa…" at bounding box center [473, 612] width 853 height 968
click at [459, 558] on button "button" at bounding box center [479, 541] width 124 height 71
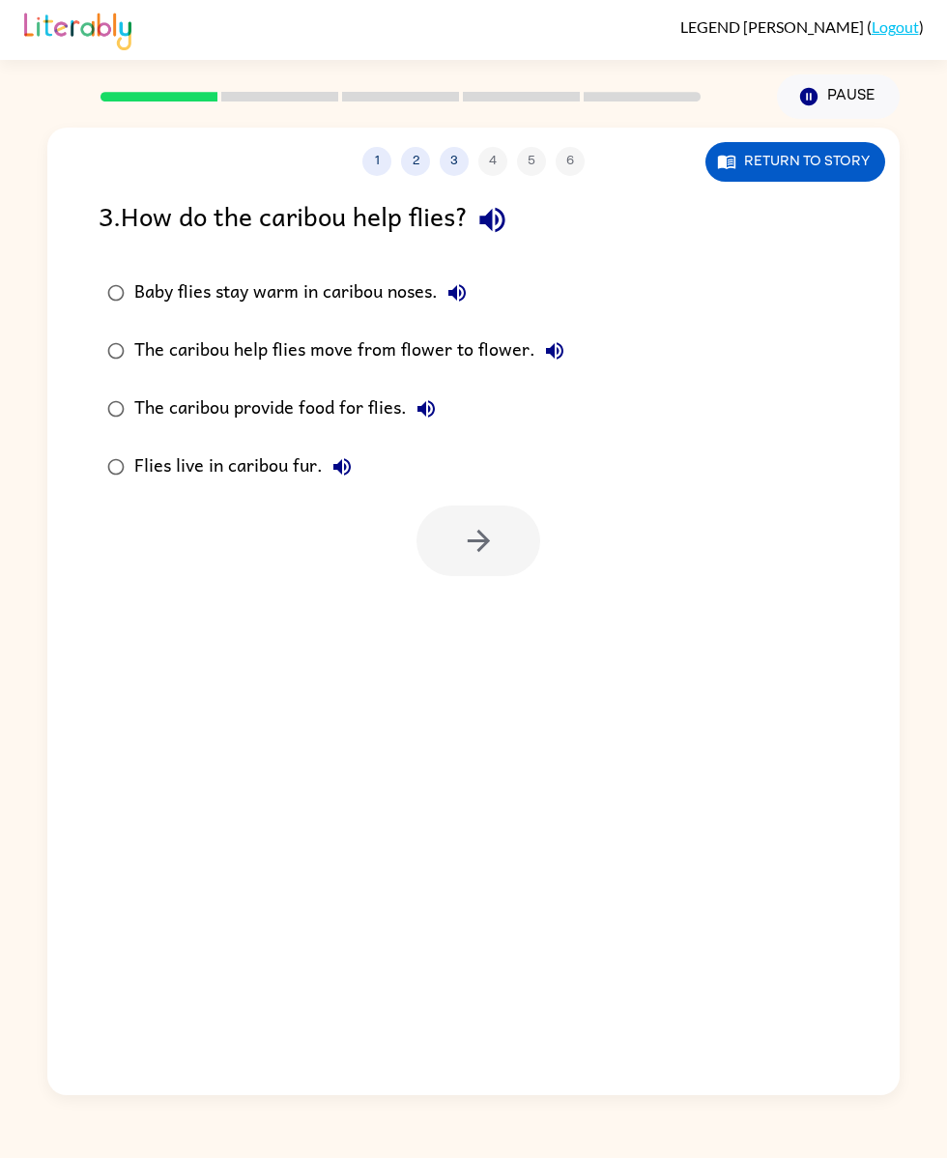
click at [69, 277] on div "3 . How do the caribou help flies? Baby flies stay warm in caribou noses. The c…" at bounding box center [473, 385] width 853 height 381
click at [439, 558] on div "1 2 3 4 5 6 Return to story 3 . How do the caribou help flies? Baby flies stay …" at bounding box center [473, 612] width 853 height 968
click at [461, 558] on button "button" at bounding box center [479, 541] width 124 height 71
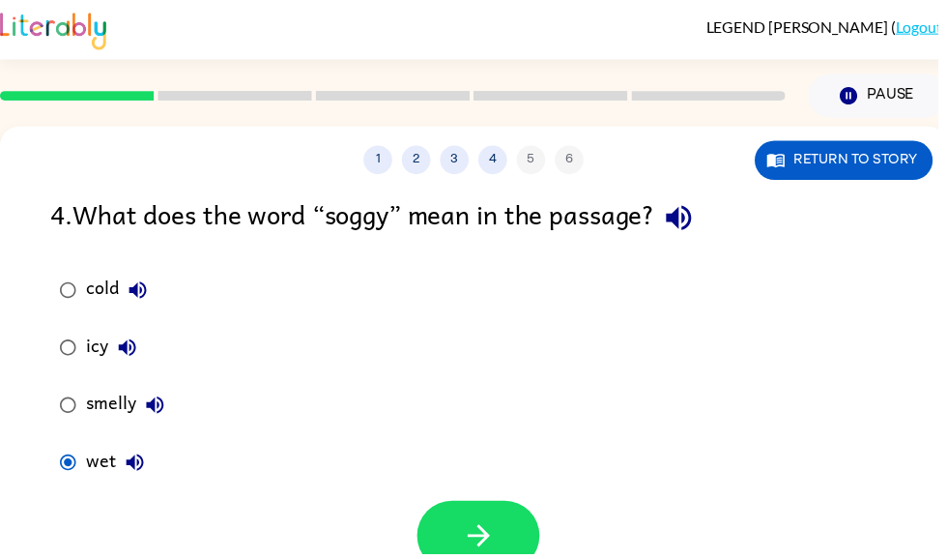
click at [499, 537] on icon "button" at bounding box center [484, 541] width 34 height 34
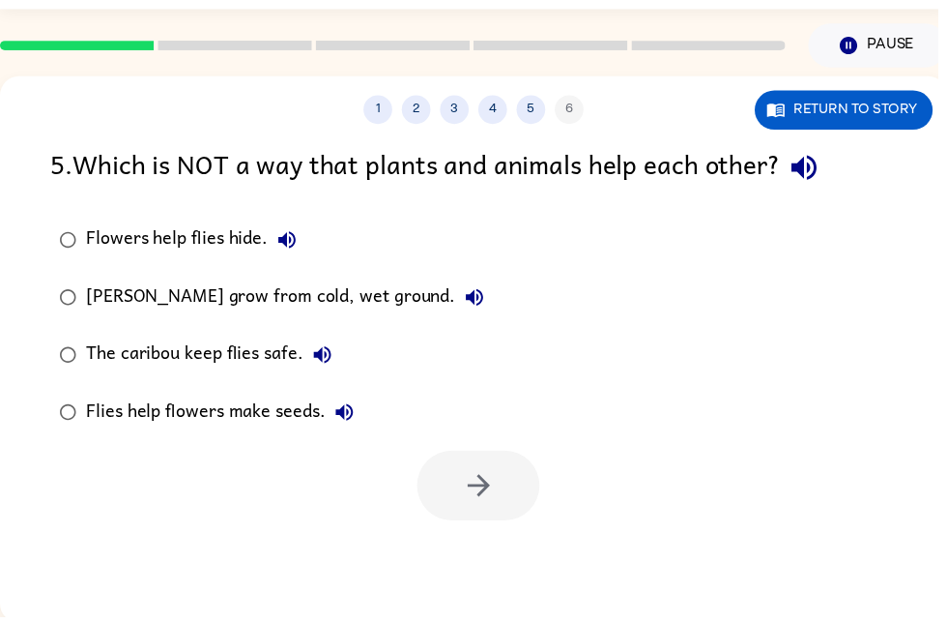
scroll to position [50, 0]
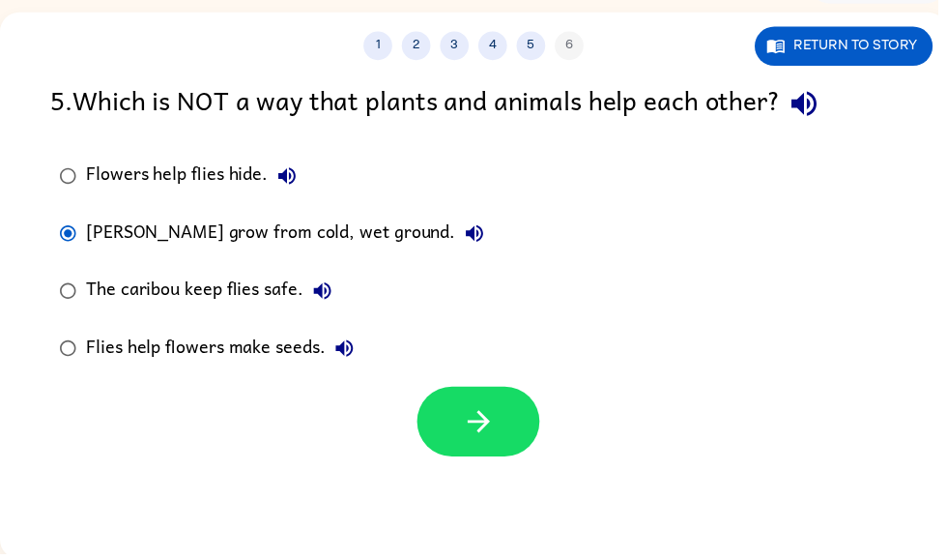
click at [470, 433] on icon "button" at bounding box center [484, 426] width 34 height 34
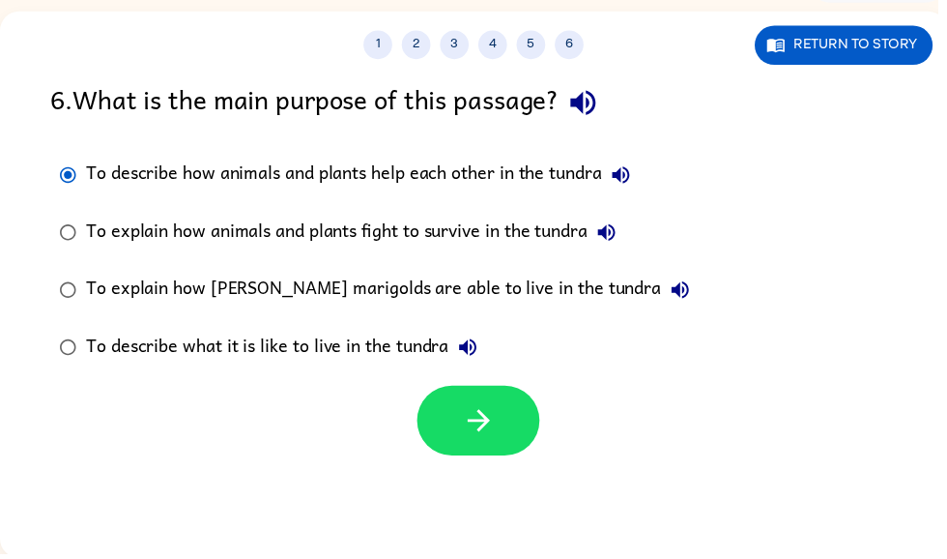
click at [509, 405] on button "button" at bounding box center [483, 425] width 124 height 71
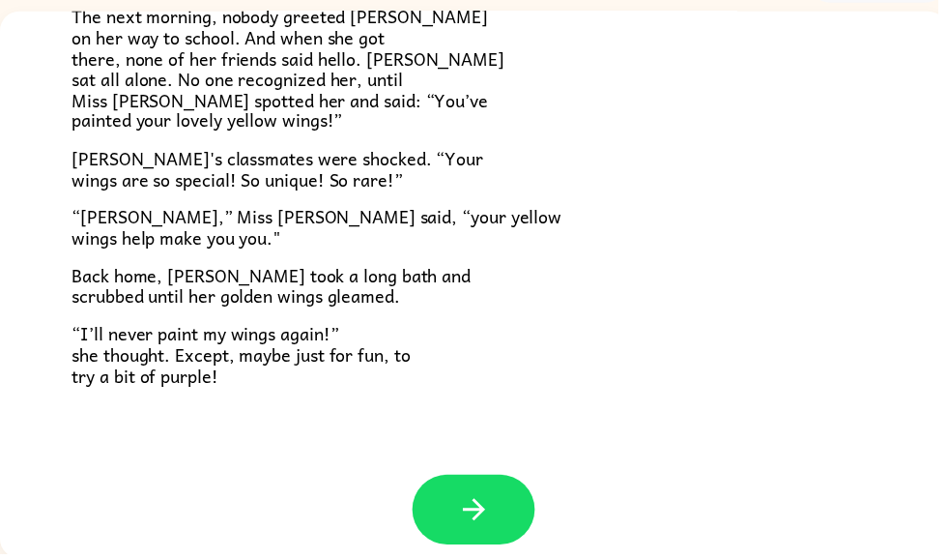
scroll to position [523, 0]
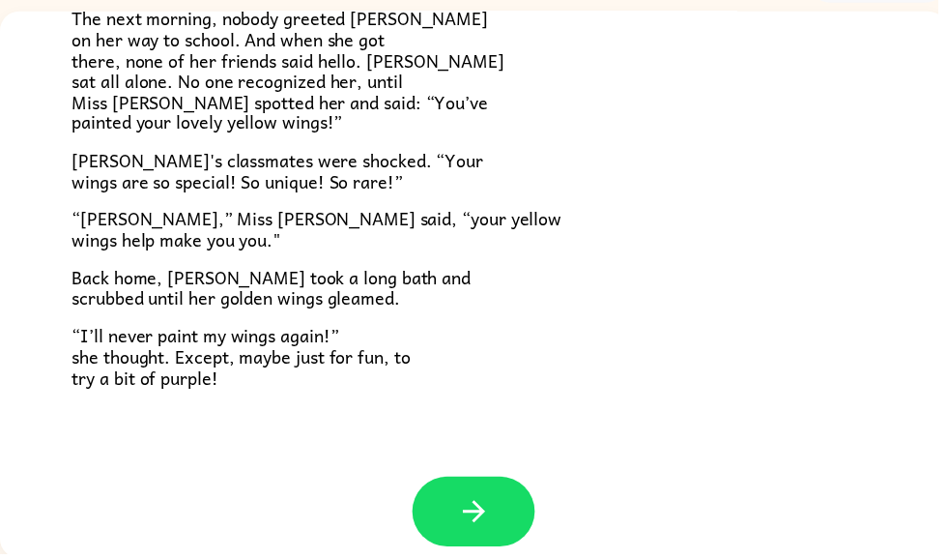
scroll to position [0, 0]
click at [499, 531] on button "button" at bounding box center [479, 516] width 124 height 71
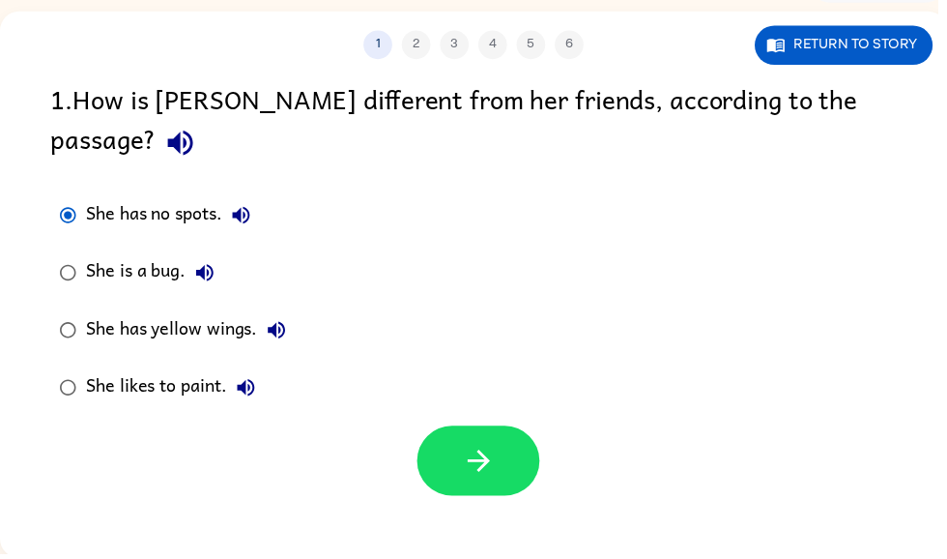
click at [113, 189] on label "She has no spots." at bounding box center [175, 218] width 268 height 58
click at [186, 256] on div "She is a bug." at bounding box center [156, 275] width 139 height 39
click at [168, 256] on div "She is a bug." at bounding box center [156, 275] width 139 height 39
click at [422, 441] on div at bounding box center [483, 465] width 124 height 71
click at [483, 430] on button "button" at bounding box center [483, 465] width 124 height 71
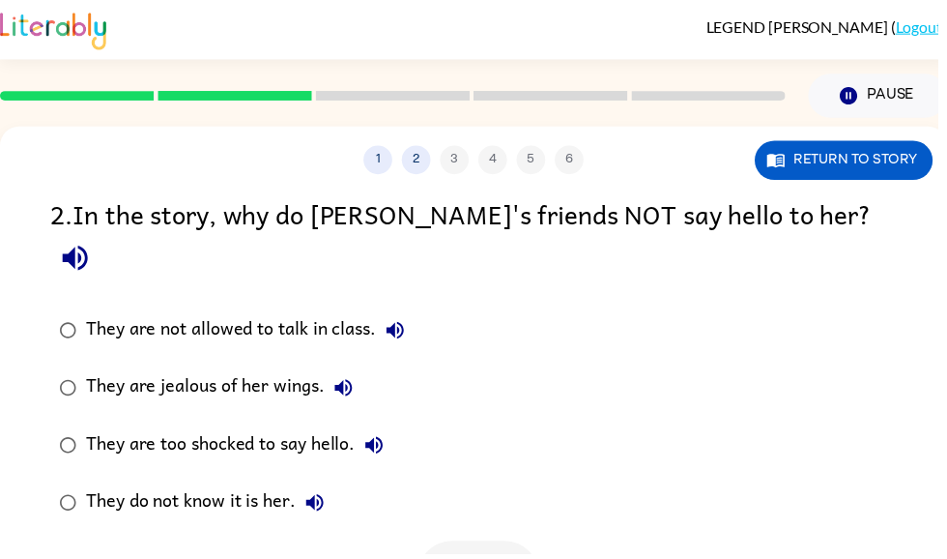
click at [138, 314] on div "They are not allowed to talk in class." at bounding box center [253, 333] width 332 height 39
click at [250, 314] on div "They are not allowed to talk in class." at bounding box center [253, 333] width 332 height 39
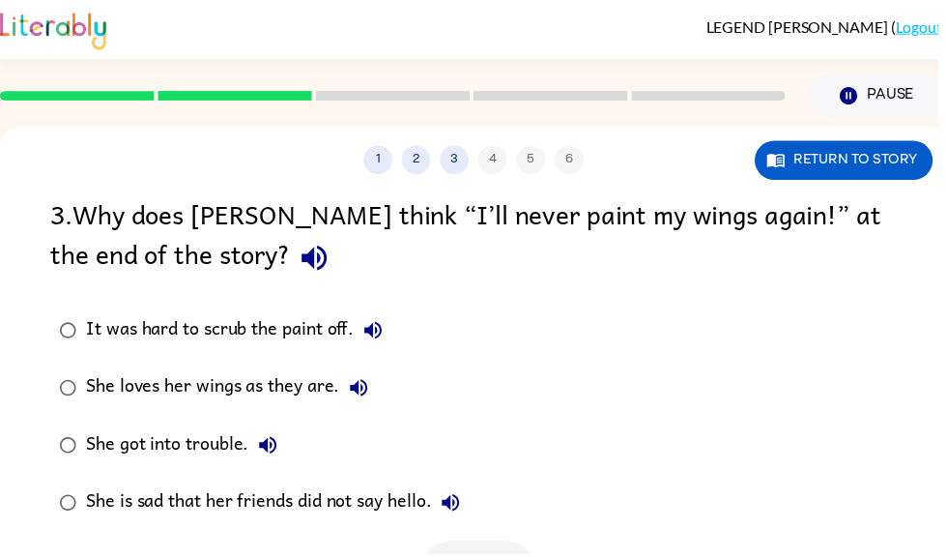
click at [97, 356] on label "It was hard to scrub the paint off." at bounding box center [263, 334] width 444 height 58
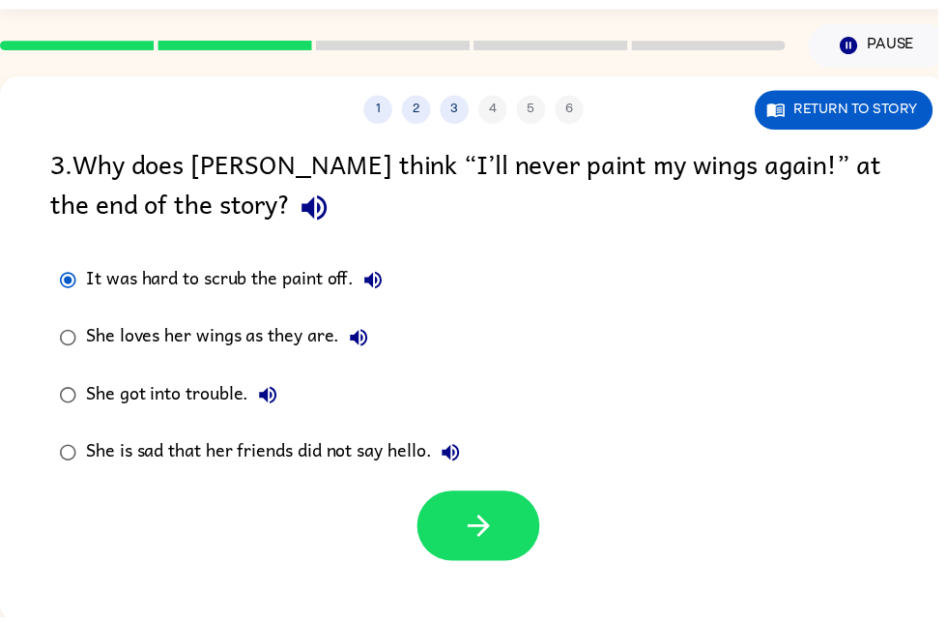
scroll to position [50, 0]
click at [517, 528] on button "button" at bounding box center [483, 531] width 124 height 71
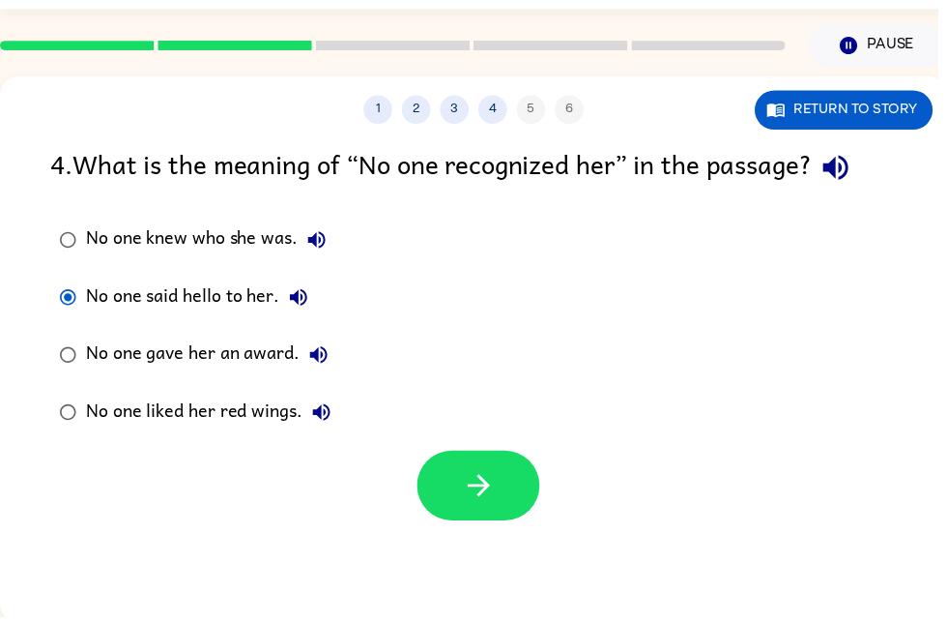
click at [450, 508] on button "button" at bounding box center [483, 490] width 124 height 71
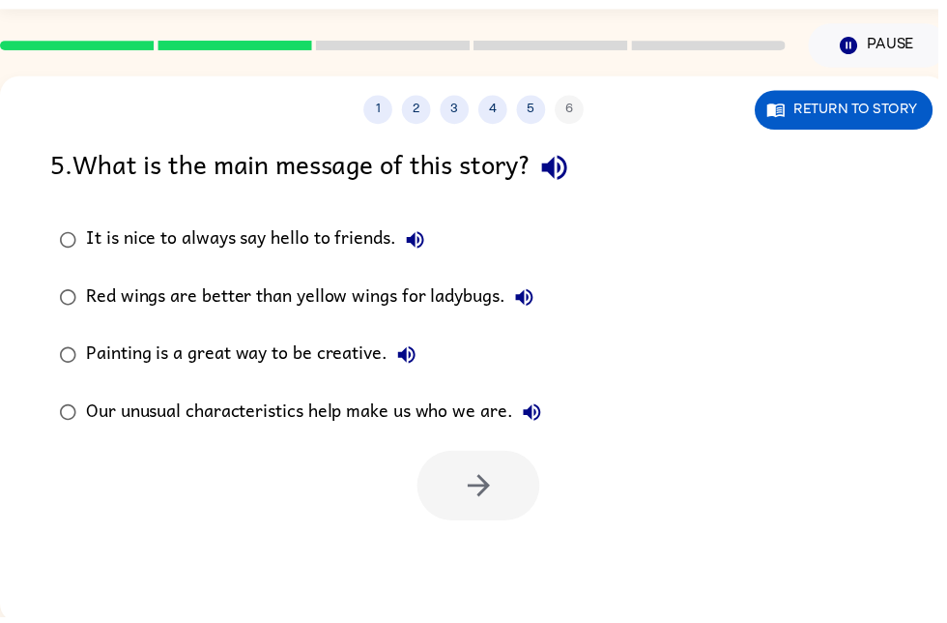
click at [270, 241] on div "It is nice to always say hello to friends." at bounding box center [263, 242] width 352 height 39
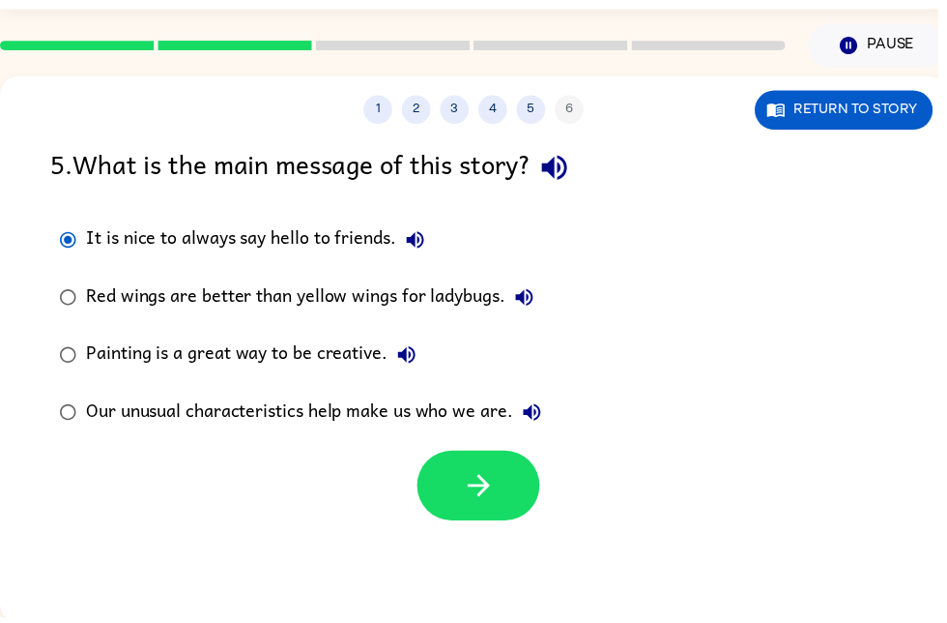
click at [512, 492] on button "button" at bounding box center [483, 490] width 124 height 71
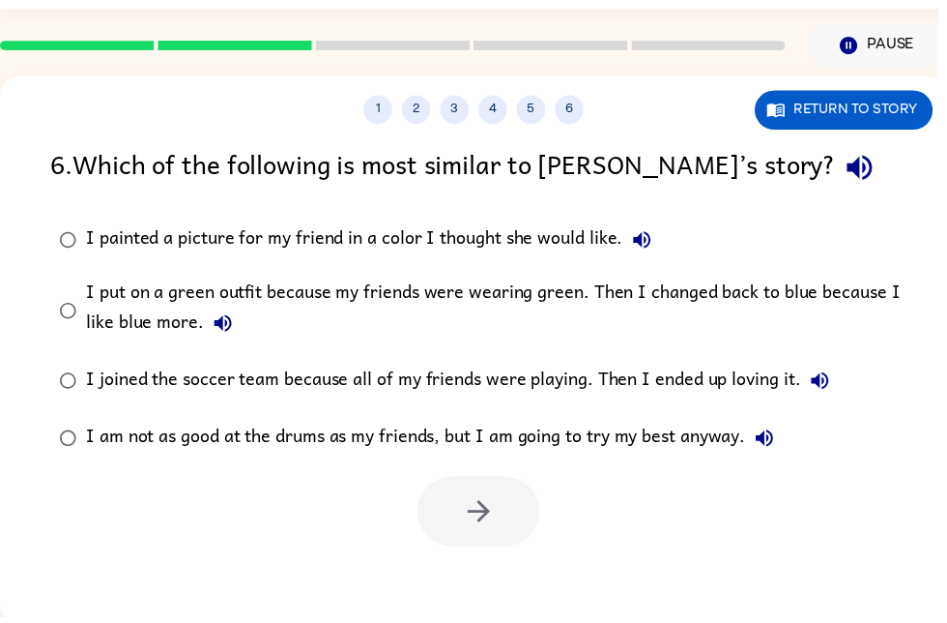
click at [506, 321] on div "I put on a green outfit because my friends were wearing green. Then I changed b…" at bounding box center [509, 313] width 845 height 65
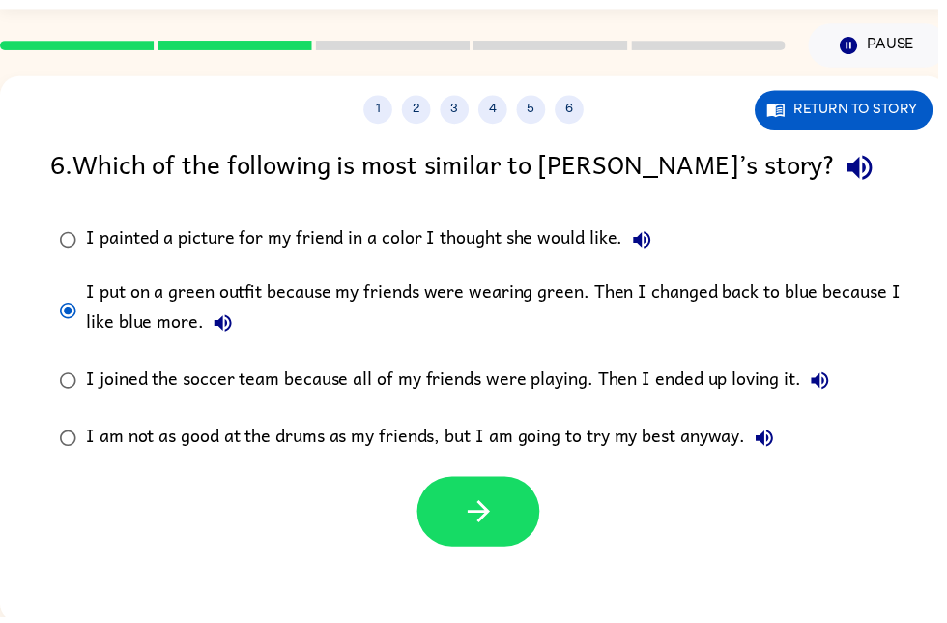
click at [514, 543] on button "button" at bounding box center [483, 516] width 124 height 71
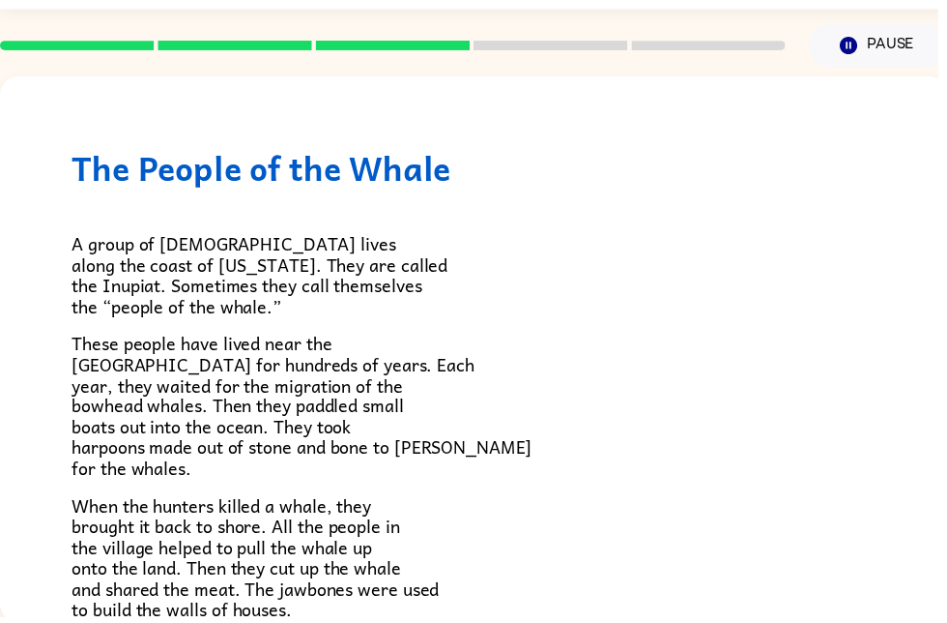
click at [872, 314] on p "A group of Native Americans lives along the coast of Alaska. They are called th…" at bounding box center [479, 277] width 812 height 83
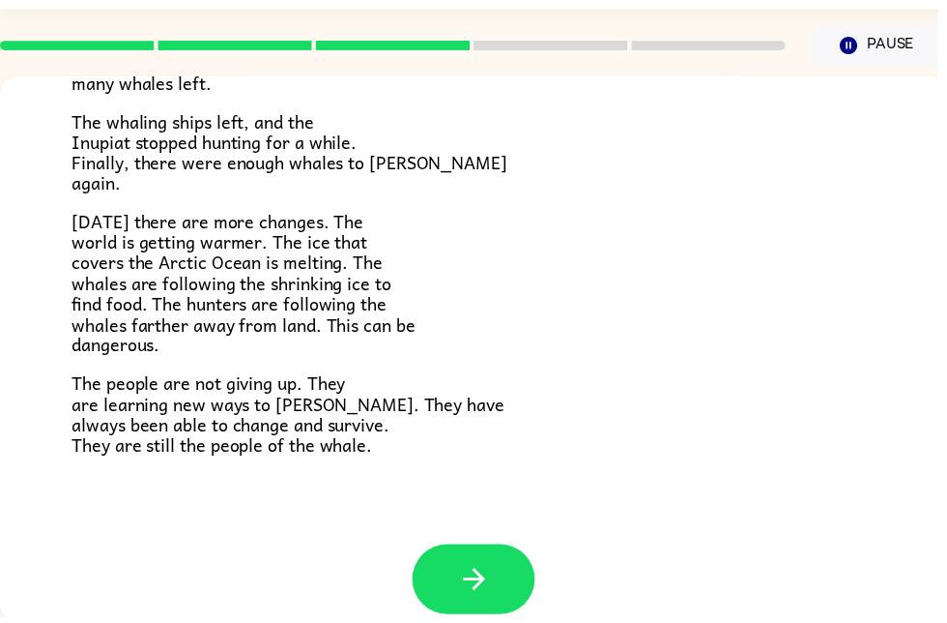
scroll to position [630, 0]
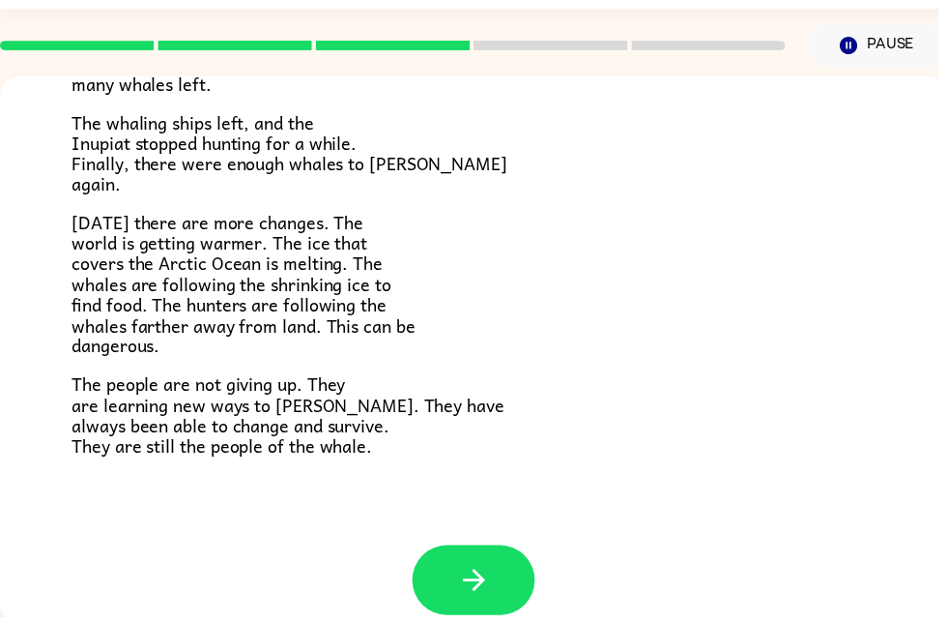
click at [503, 558] on button "button" at bounding box center [479, 586] width 124 height 71
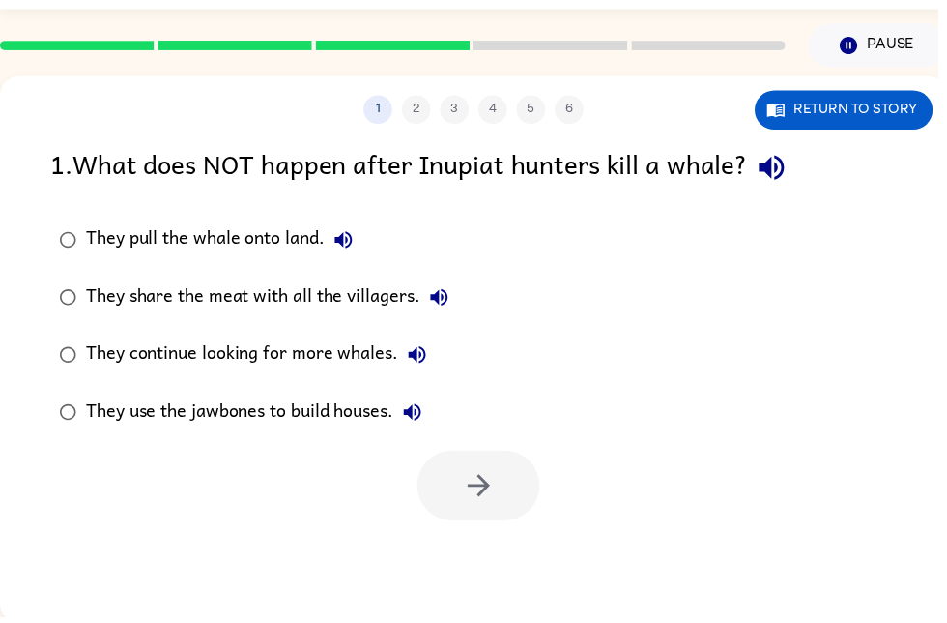
click at [448, 106] on div "1 2 3 4 5 6" at bounding box center [478, 111] width 957 height 29
click at [437, 121] on div "1 2 3 4 5 6" at bounding box center [478, 111] width 957 height 29
click at [492, 83] on div "1 2 3 4 5 6 Return to story" at bounding box center [478, 101] width 957 height 48
click at [603, 112] on div "1 2 3 4 5 6" at bounding box center [478, 111] width 957 height 29
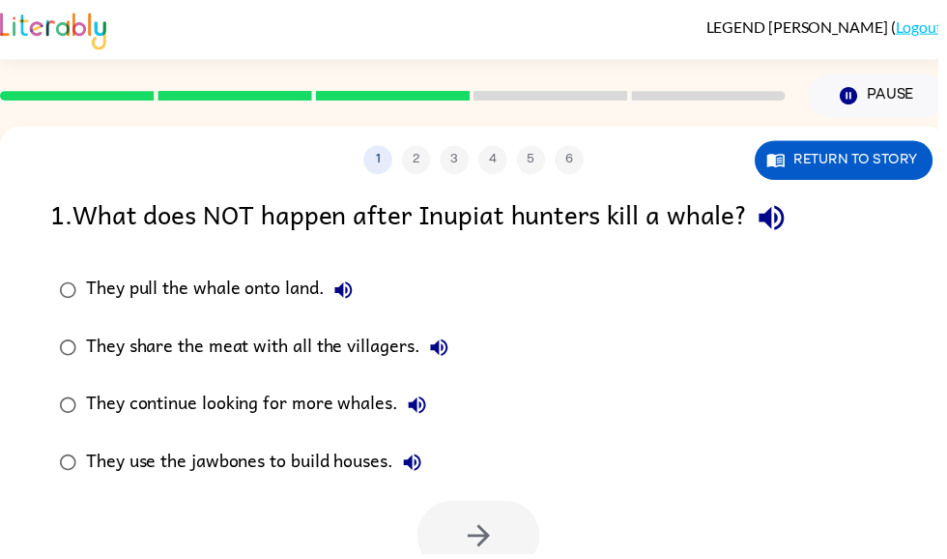
click at [401, 164] on div "1 2 3 4 5 6" at bounding box center [478, 161] width 957 height 29
click at [393, 155] on button "1" at bounding box center [381, 161] width 29 height 29
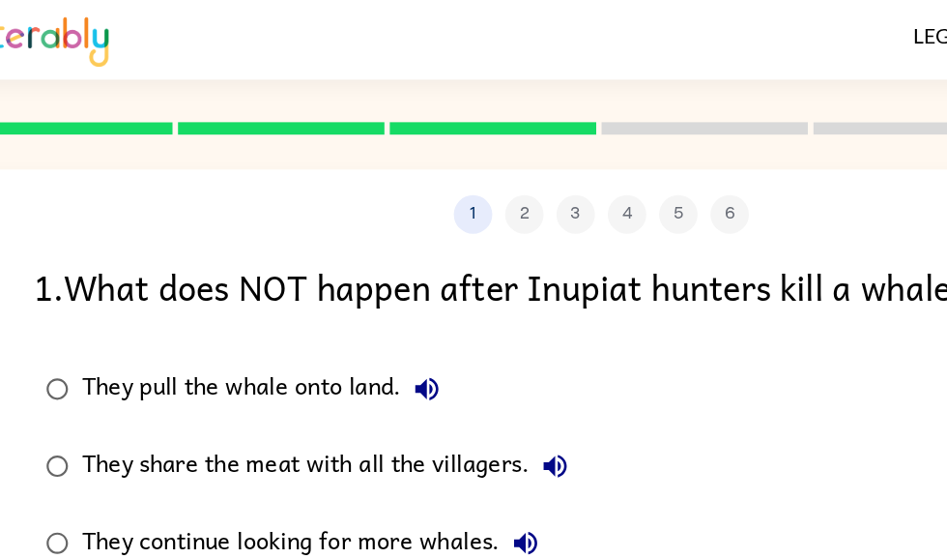
click at [305, 128] on div at bounding box center [396, 97] width 817 height 68
click at [367, 164] on button "1" at bounding box center [381, 161] width 29 height 29
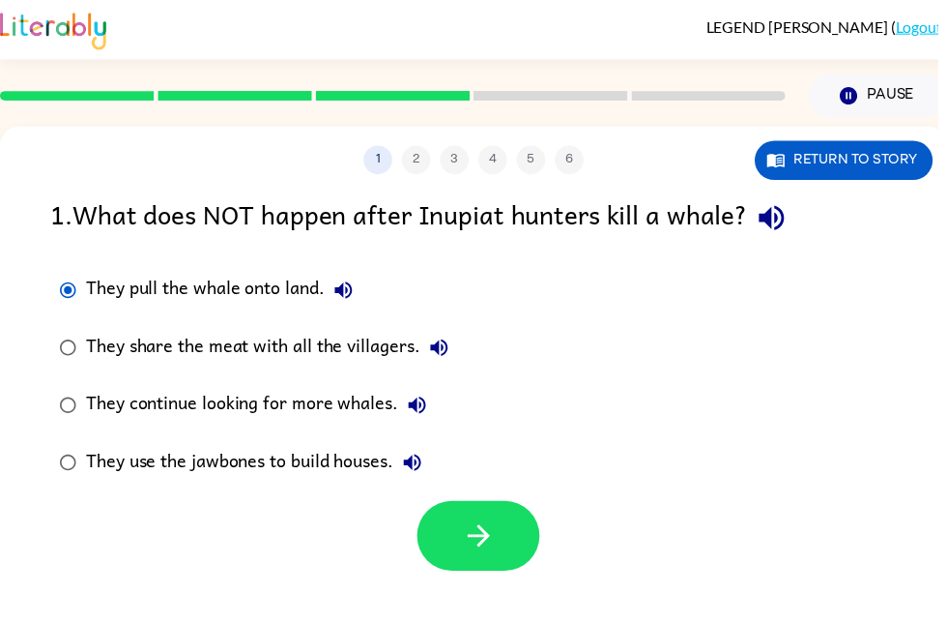
click at [492, 537] on icon "button" at bounding box center [484, 541] width 34 height 34
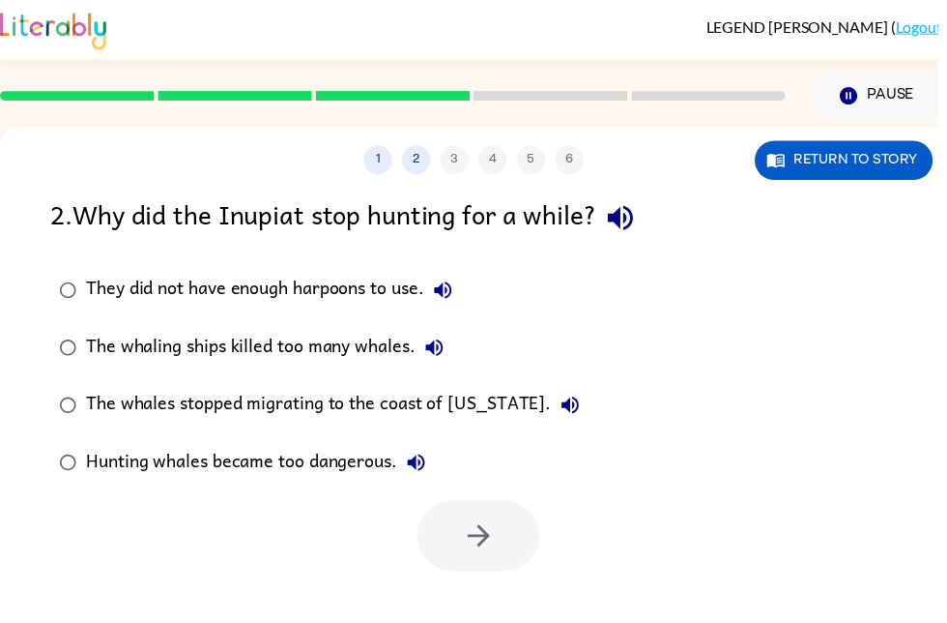
click at [389, 294] on div "They did not have enough harpoons to use." at bounding box center [277, 293] width 380 height 39
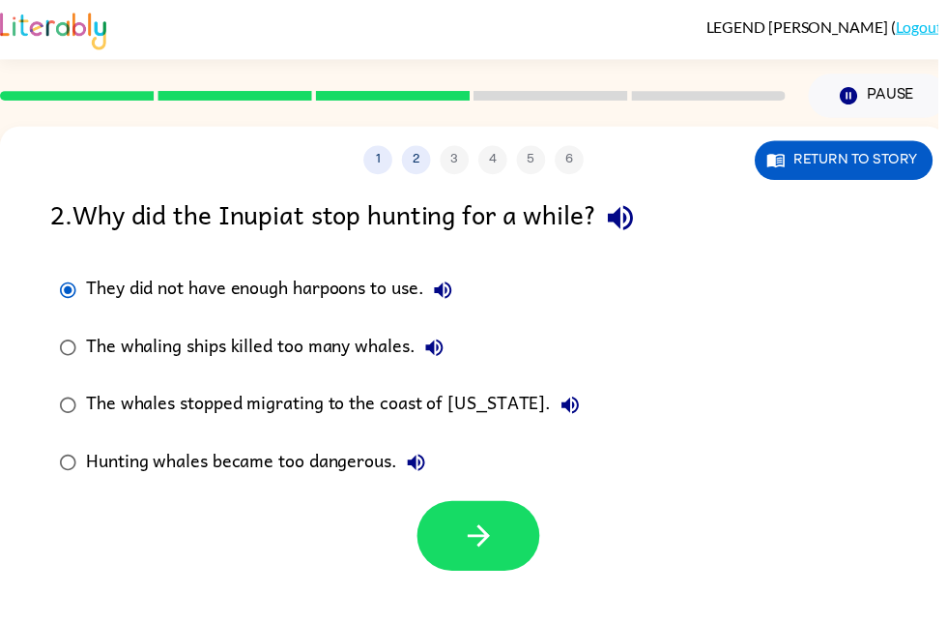
click at [403, 293] on div "They did not have enough harpoons to use." at bounding box center [277, 293] width 380 height 39
click at [501, 558] on button "button" at bounding box center [483, 541] width 124 height 71
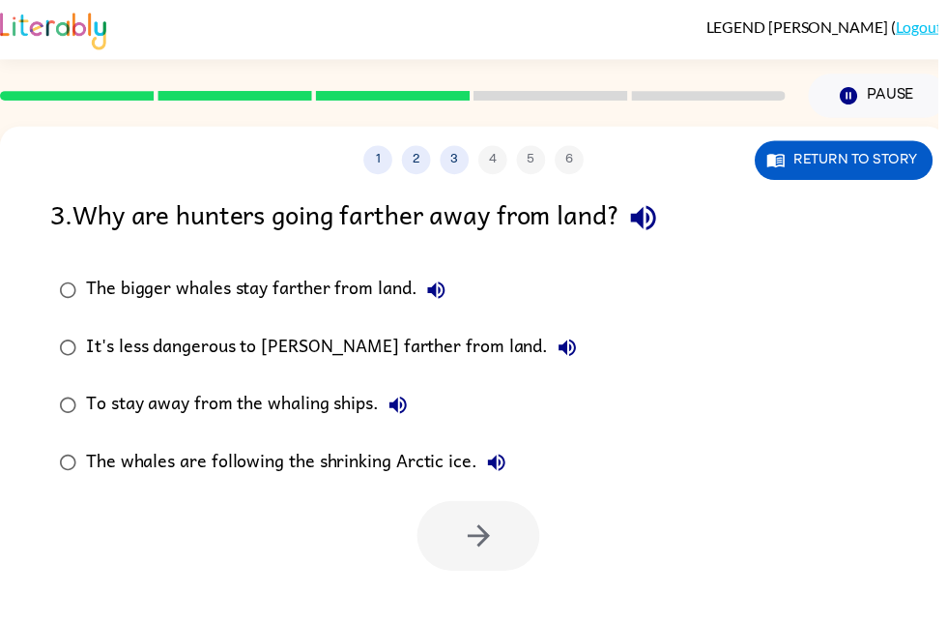
click at [395, 300] on div "The bigger whales stay farther from land." at bounding box center [273, 293] width 373 height 39
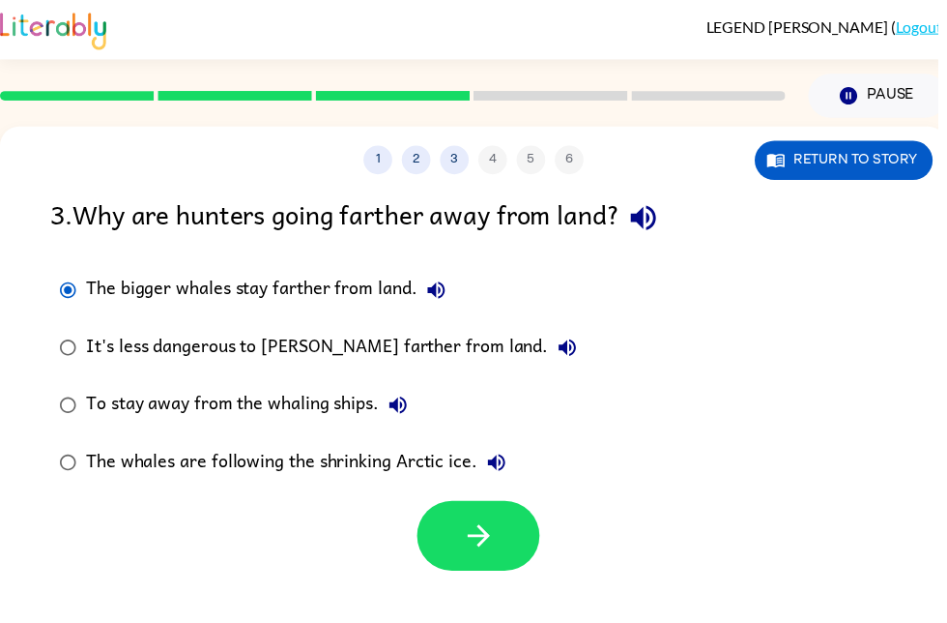
click at [500, 544] on icon "button" at bounding box center [484, 541] width 34 height 34
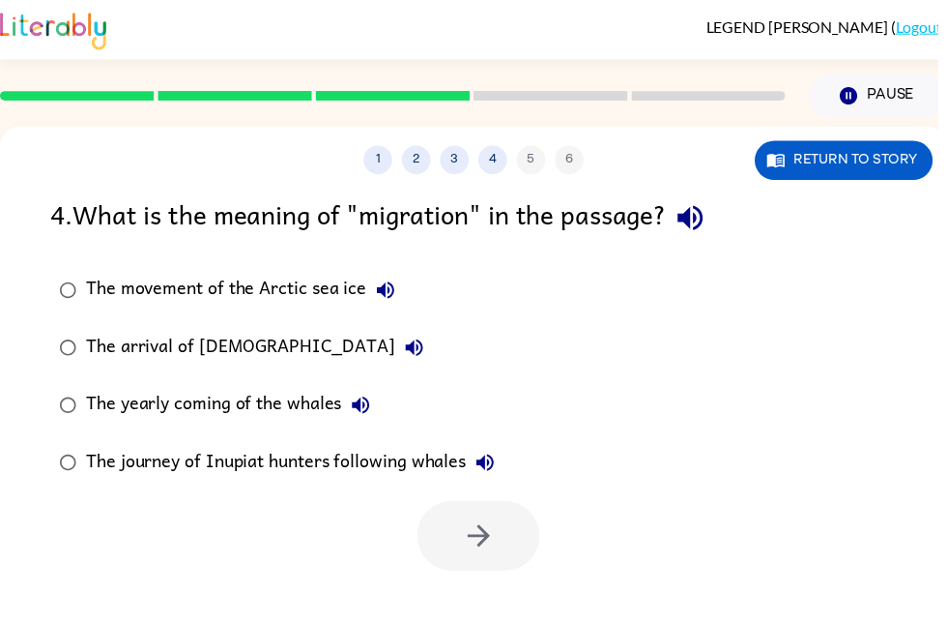
click at [388, 295] on icon "button" at bounding box center [389, 292] width 17 height 17
click at [516, 516] on div at bounding box center [483, 541] width 124 height 71
click at [461, 545] on div at bounding box center [483, 541] width 124 height 71
click at [292, 291] on div "The movement of the Arctic sea ice" at bounding box center [248, 293] width 322 height 39
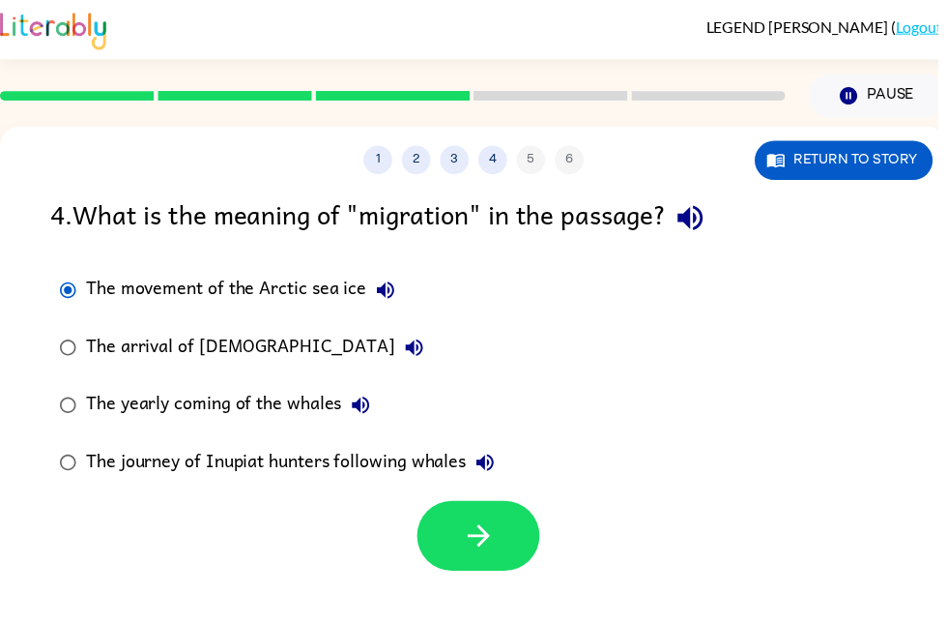
click at [502, 541] on button "button" at bounding box center [483, 541] width 124 height 71
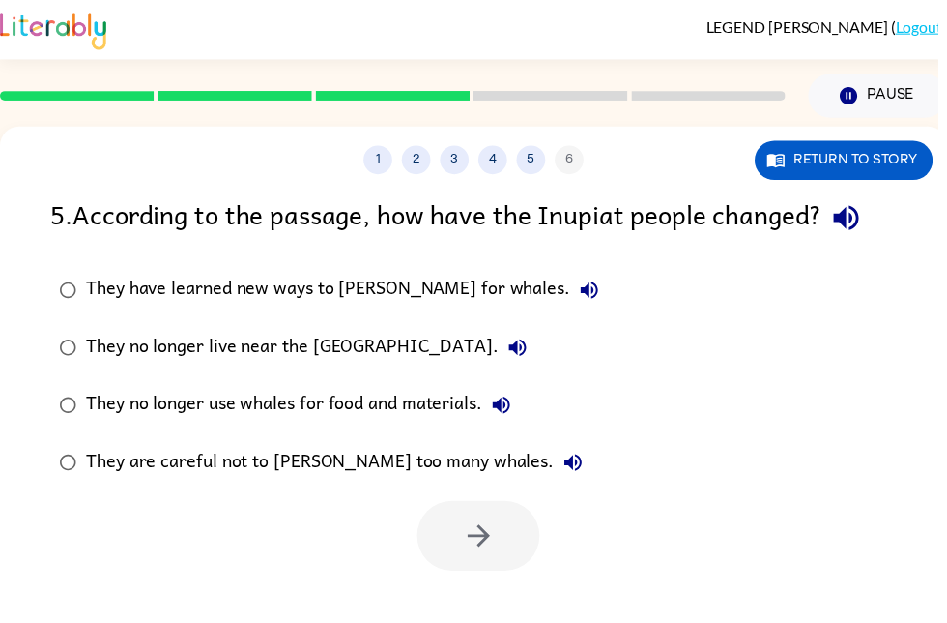
click at [95, 278] on div "They have learned new ways to hunt for whales." at bounding box center [351, 293] width 528 height 39
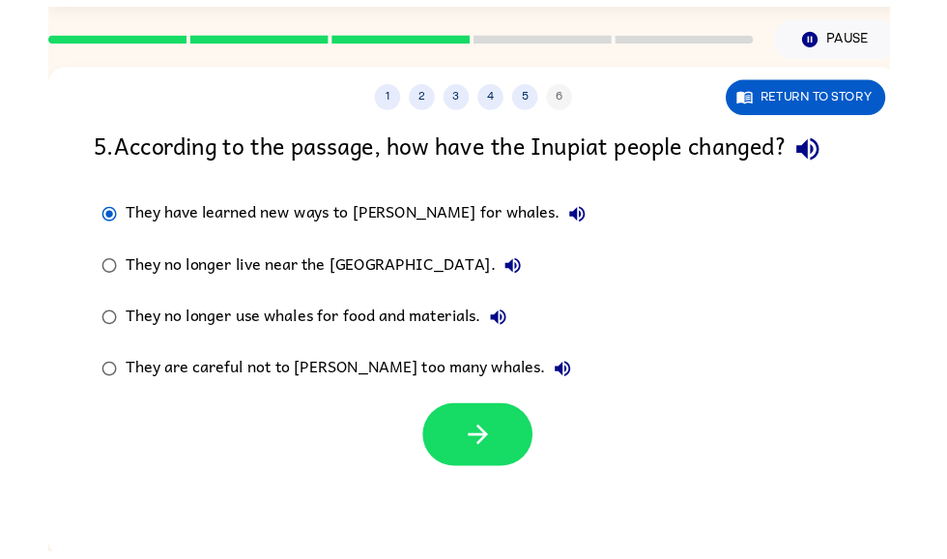
scroll to position [116, 0]
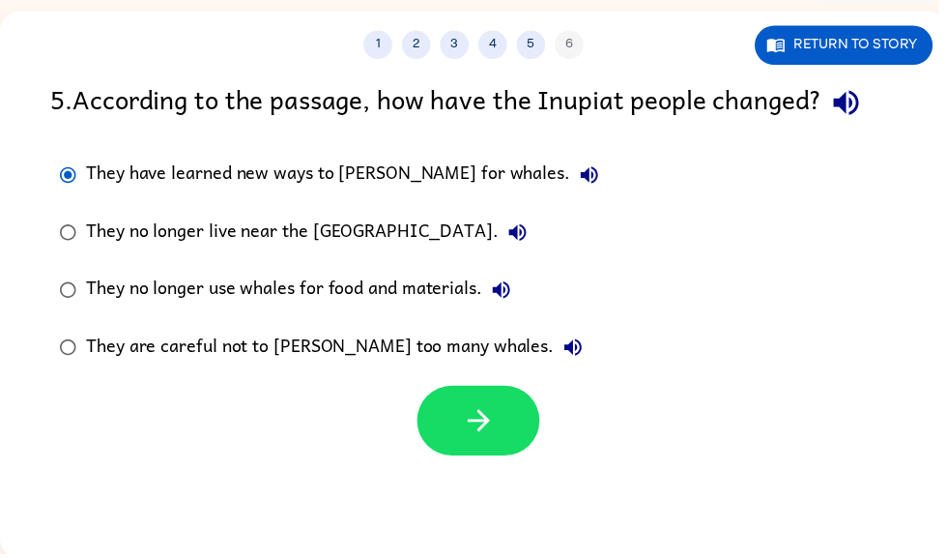
click at [492, 408] on button "button" at bounding box center [483, 425] width 124 height 71
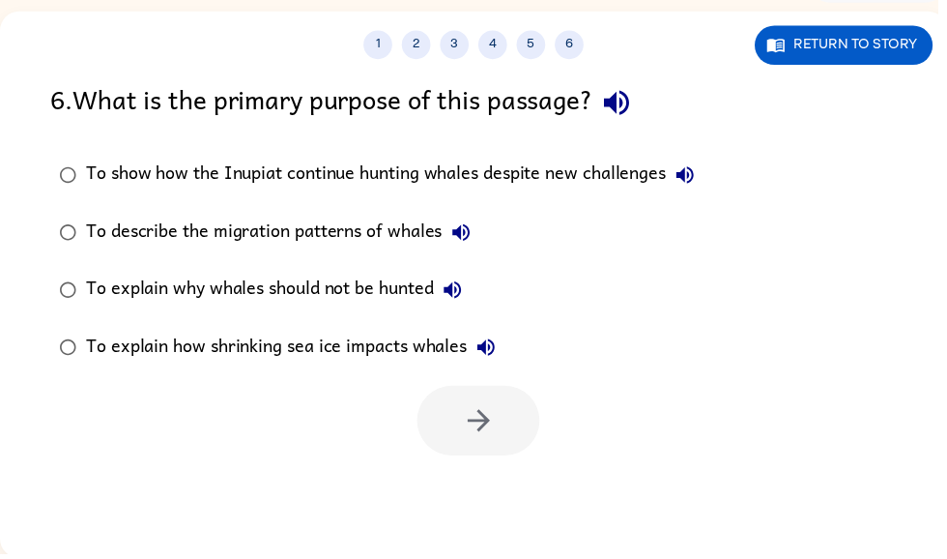
click at [90, 172] on div "To show how the Inupiat continue hunting whales despite new challenges" at bounding box center [399, 177] width 624 height 39
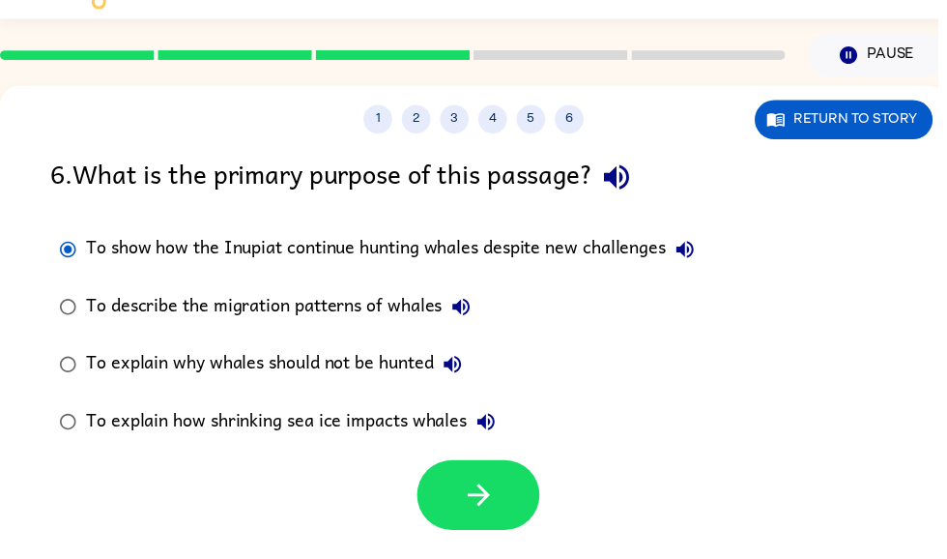
scroll to position [0, 0]
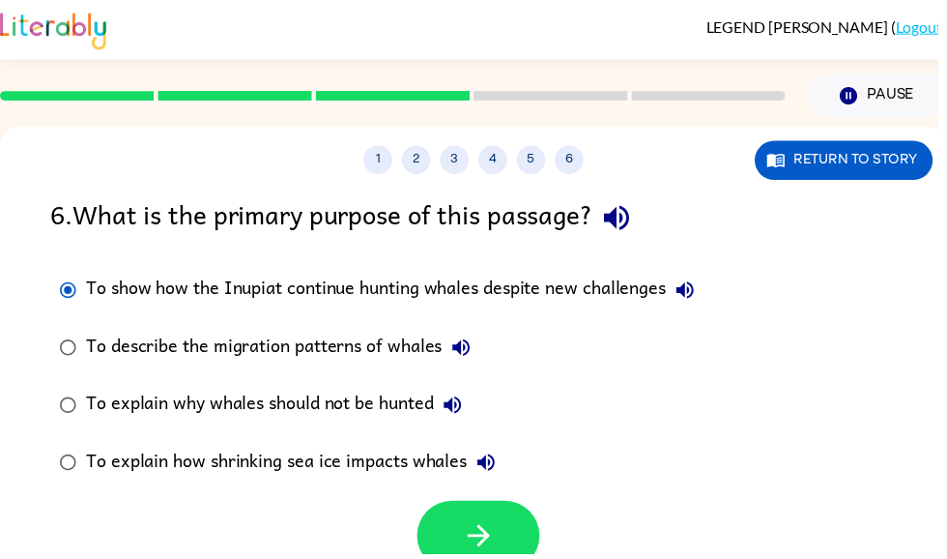
click at [510, 533] on button "button" at bounding box center [483, 541] width 124 height 71
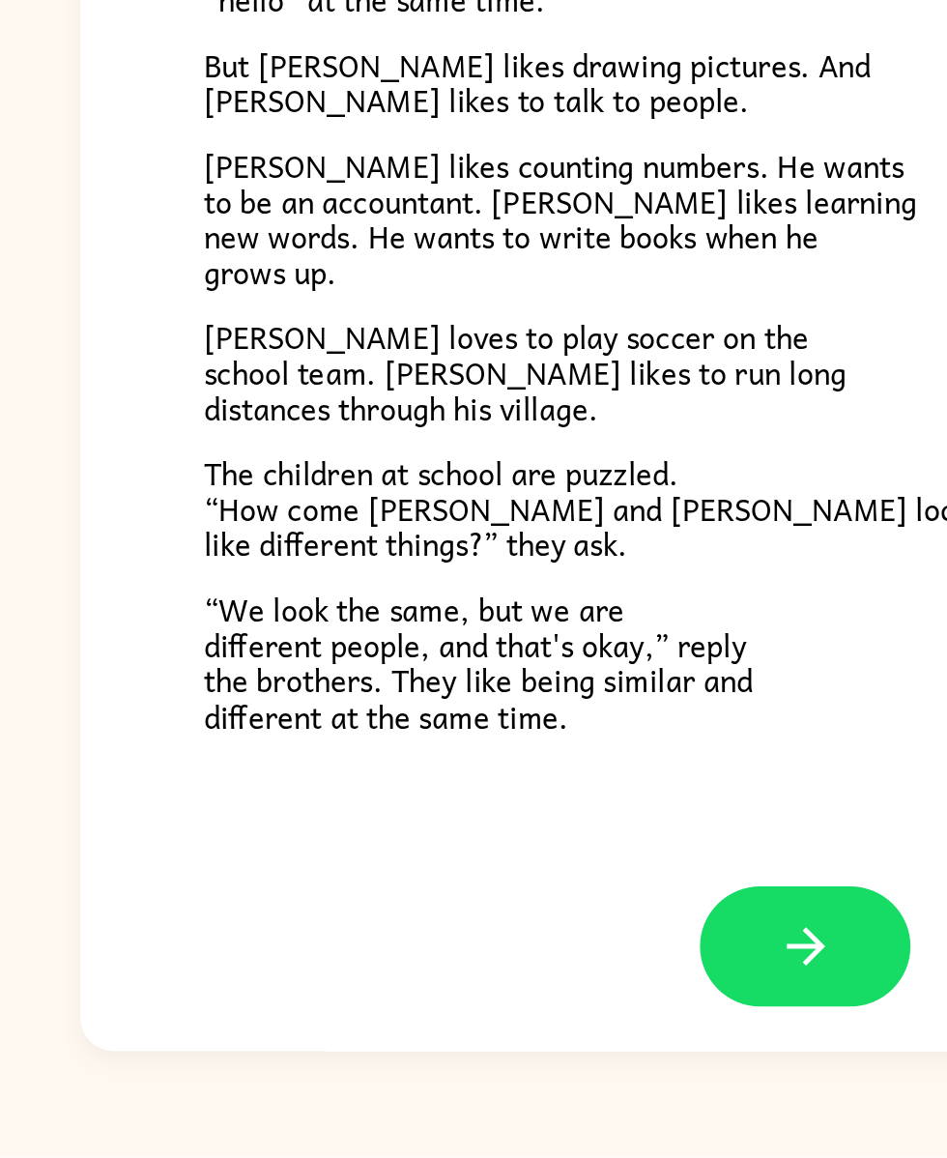
click at [450, 558] on button "button" at bounding box center [474, 1034] width 124 height 71
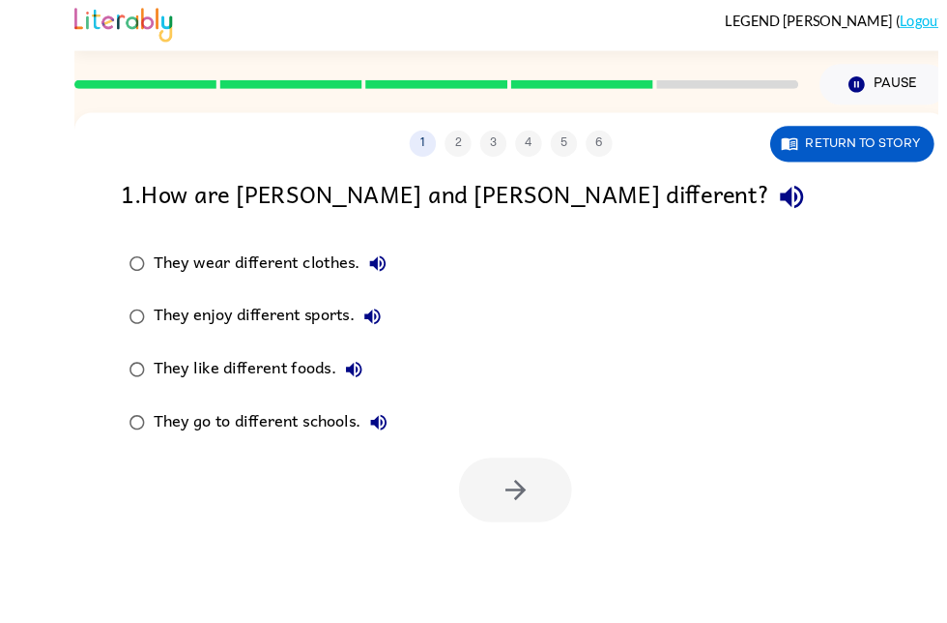
scroll to position [50, 0]
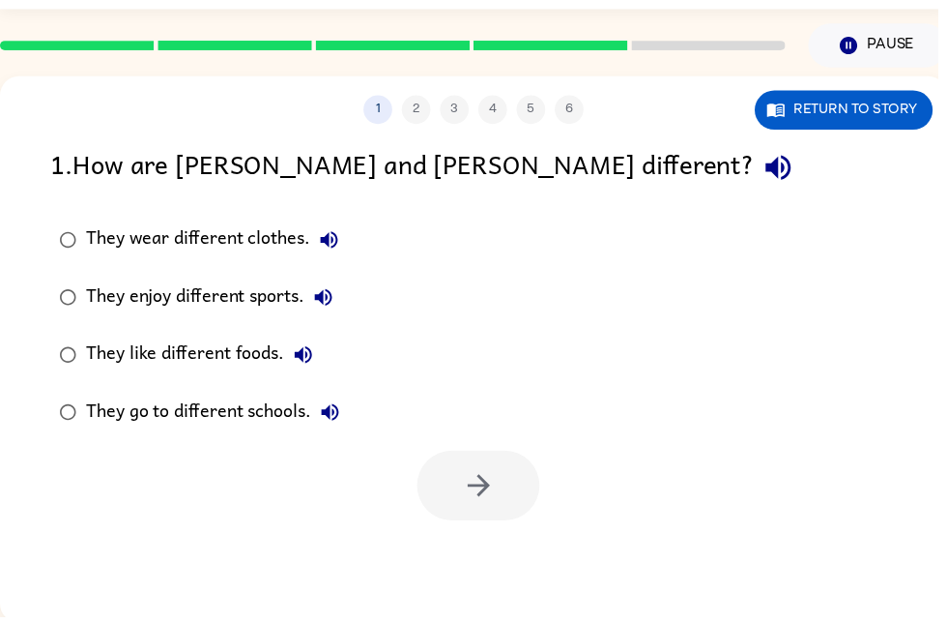
click at [296, 233] on div "They wear different clothes." at bounding box center [219, 242] width 265 height 39
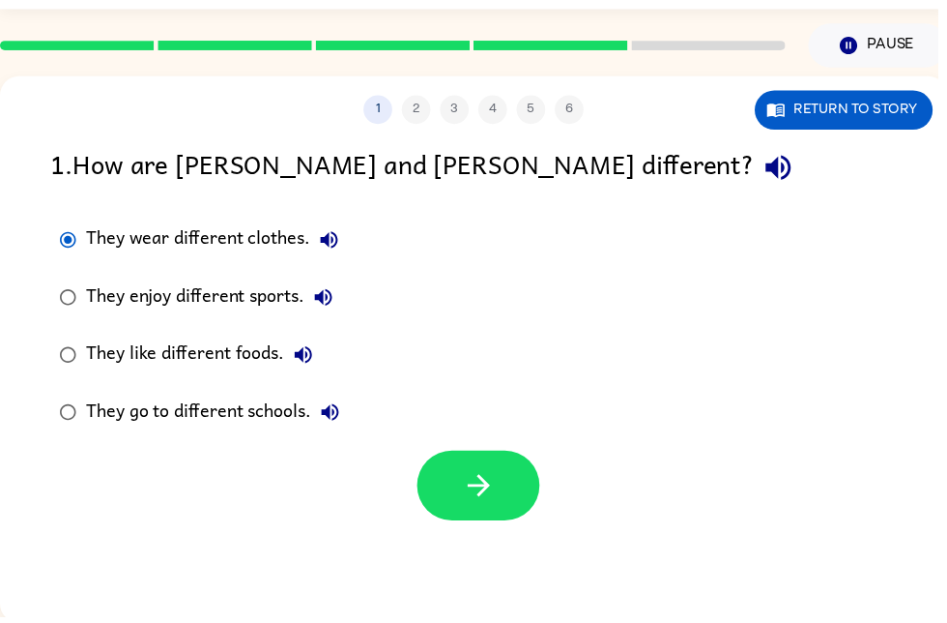
click at [528, 475] on button "button" at bounding box center [483, 490] width 124 height 71
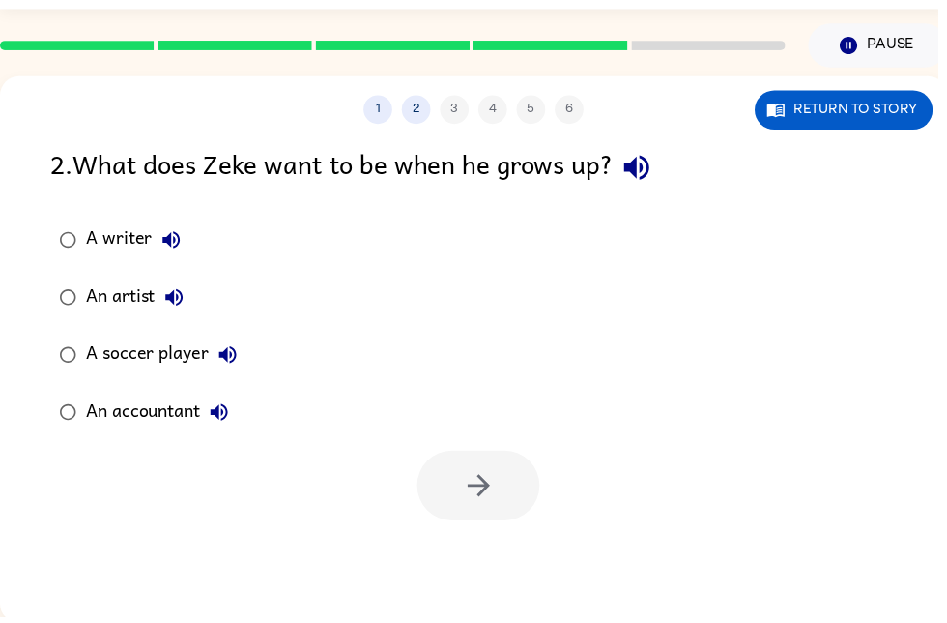
click at [98, 247] on div "A writer" at bounding box center [139, 242] width 105 height 39
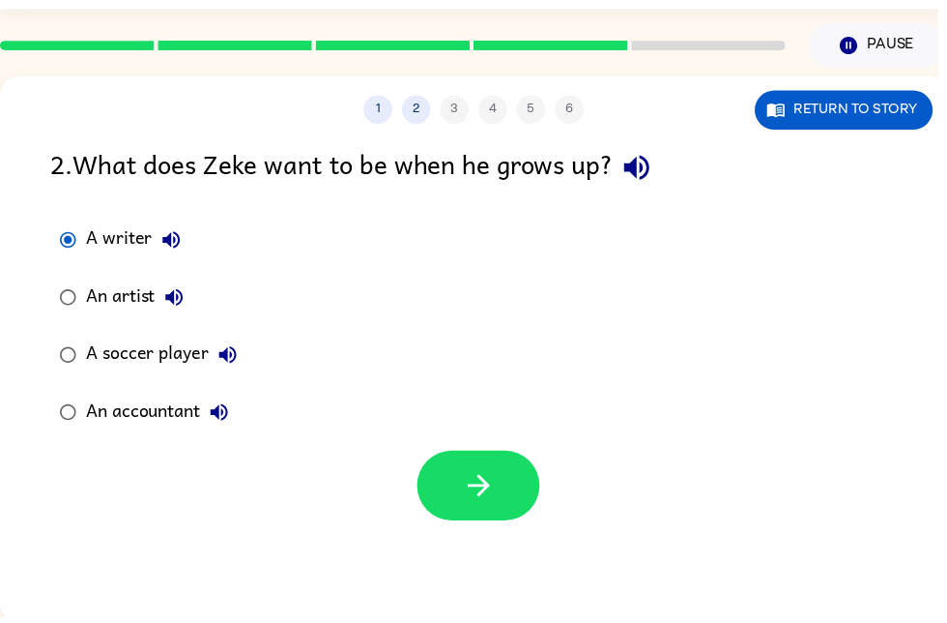
click at [510, 518] on button "button" at bounding box center [483, 490] width 124 height 71
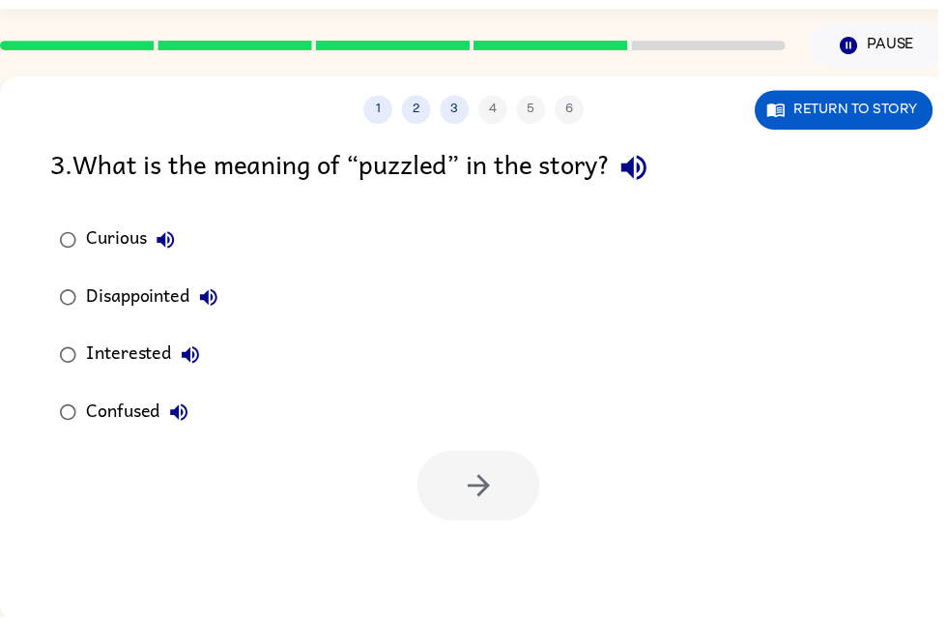
click at [138, 247] on div "Curious" at bounding box center [137, 242] width 100 height 39
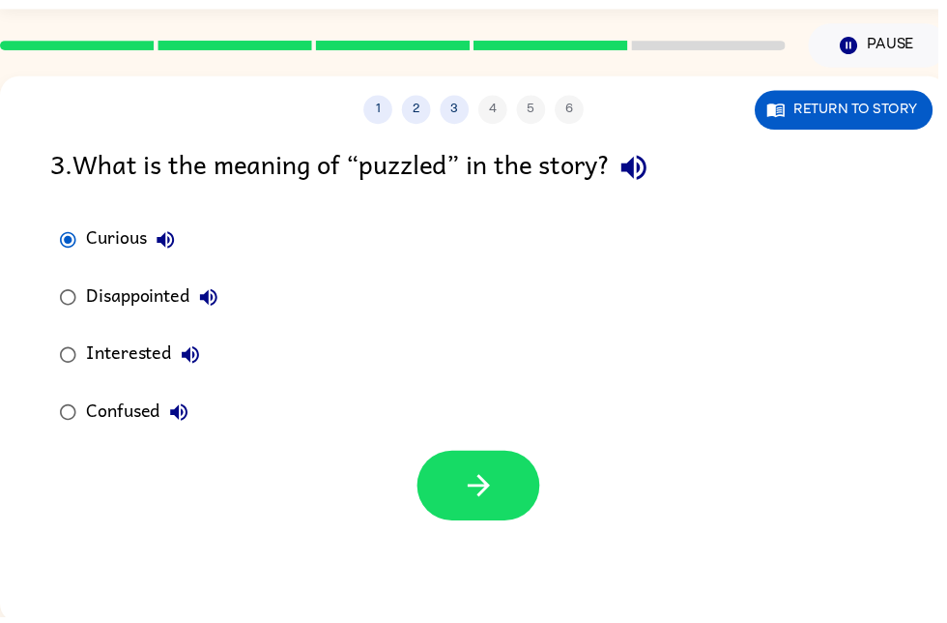
click at [535, 506] on button "button" at bounding box center [483, 490] width 124 height 71
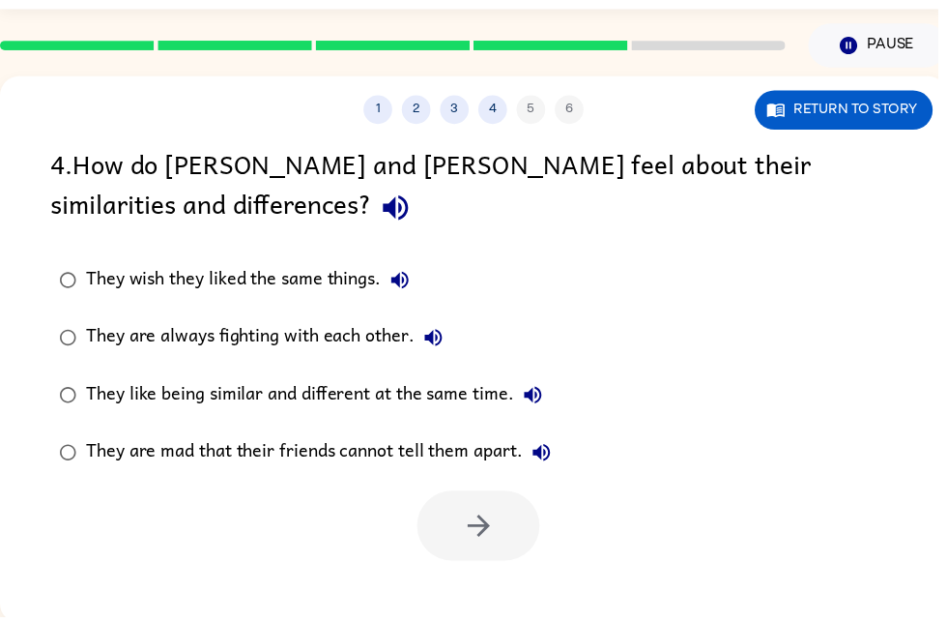
click at [519, 485] on label "They are mad that their friends cannot tell them apart." at bounding box center [309, 457] width 536 height 58
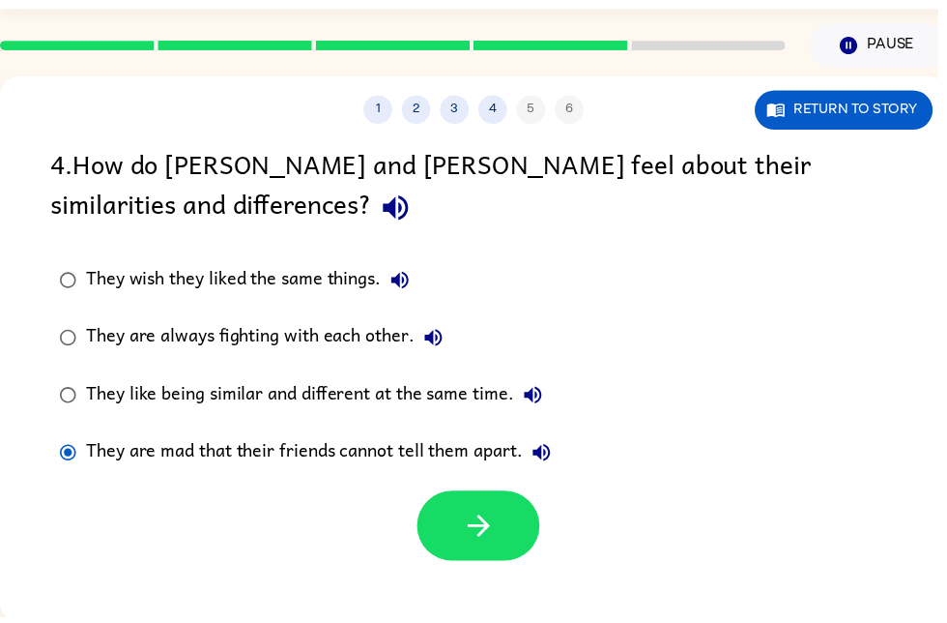
click at [450, 537] on button "button" at bounding box center [483, 531] width 124 height 71
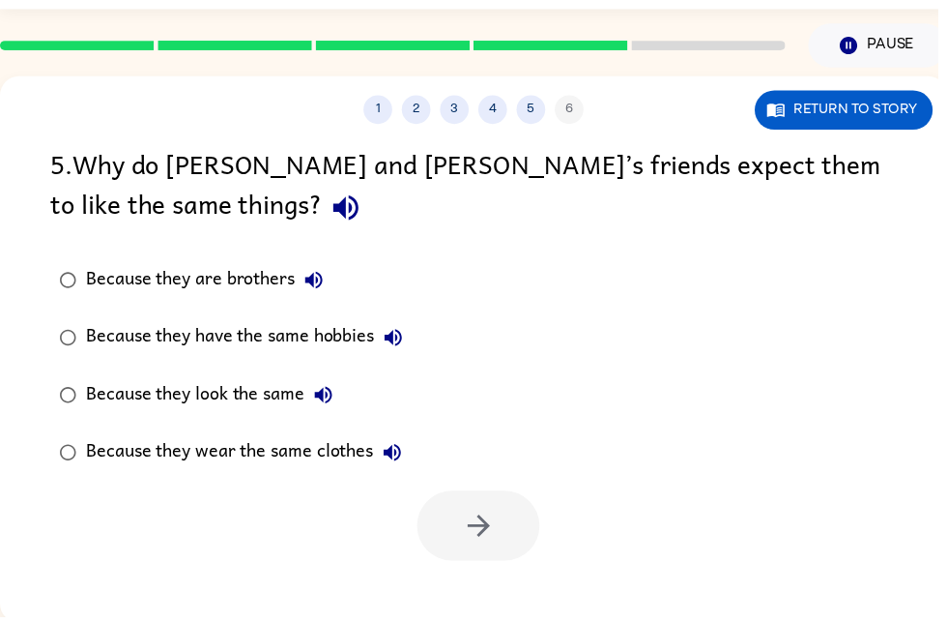
click at [306, 408] on div "Because they look the same" at bounding box center [216, 399] width 259 height 39
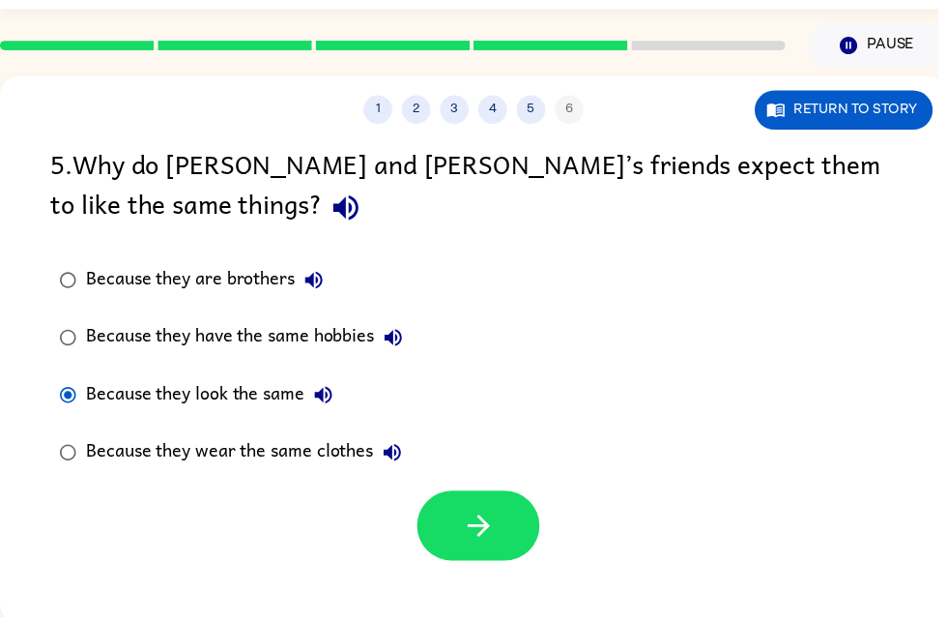
click at [456, 525] on button "button" at bounding box center [483, 531] width 124 height 71
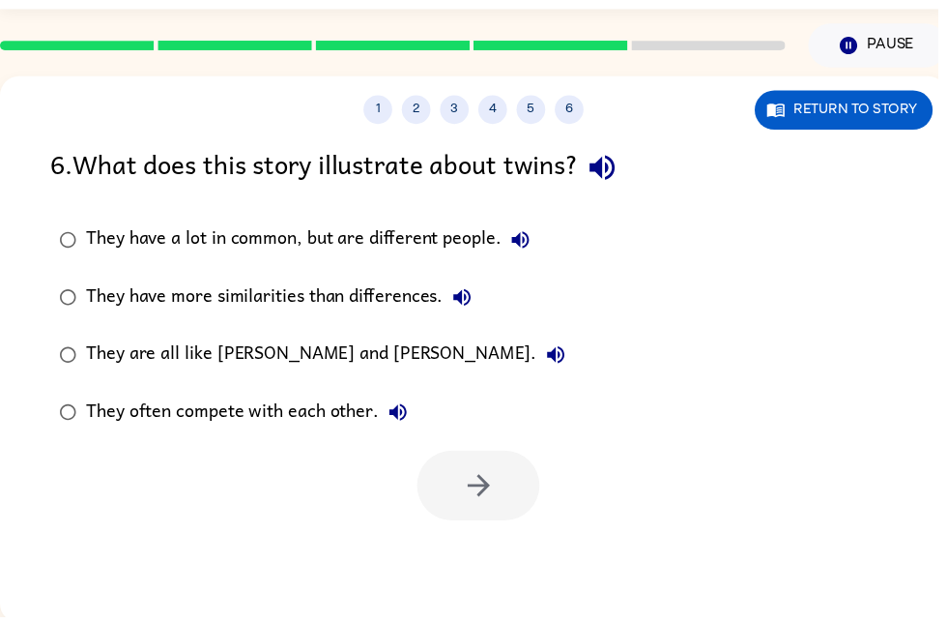
click at [355, 299] on div "They have more similarities than differences." at bounding box center [286, 300] width 399 height 39
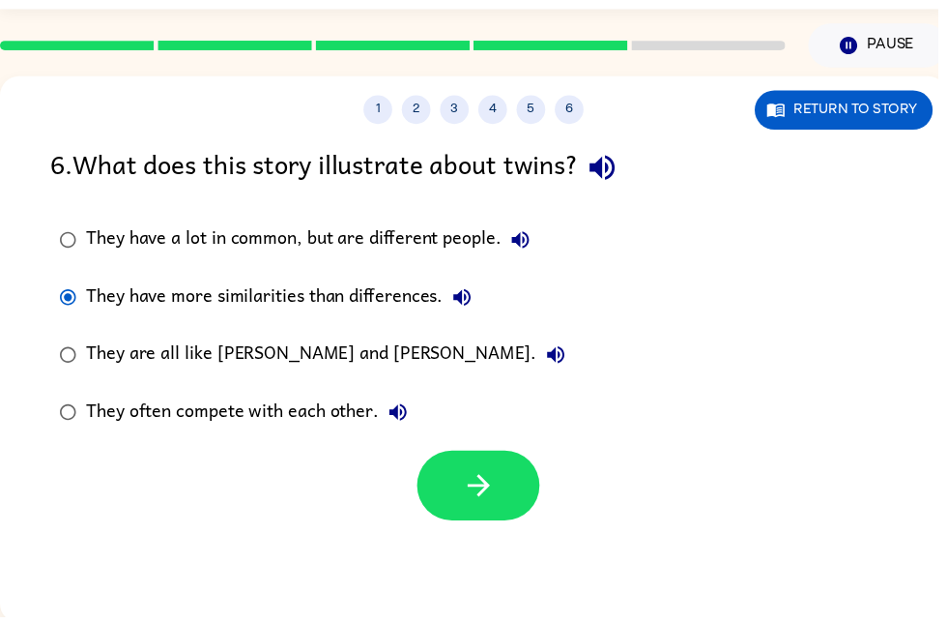
click at [491, 501] on icon "button" at bounding box center [484, 491] width 34 height 34
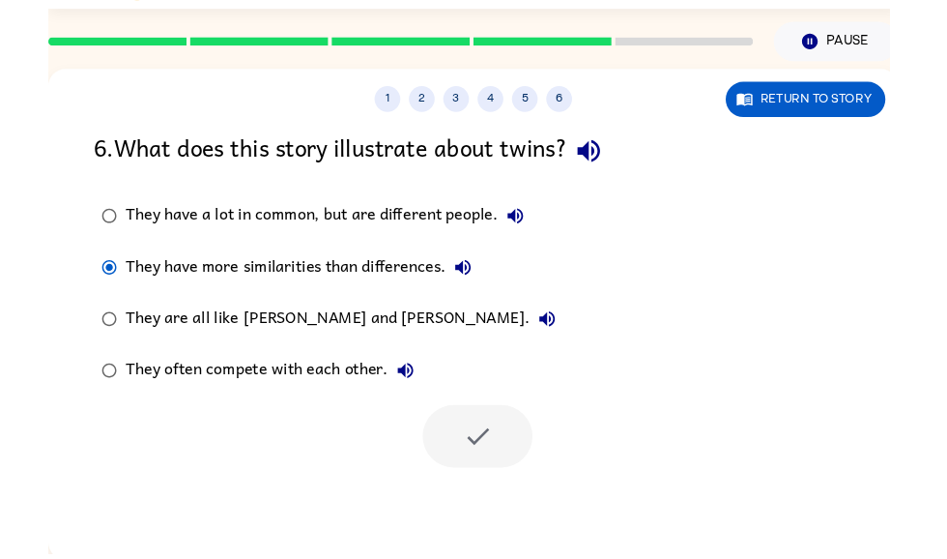
scroll to position [16, 0]
